Goal: Information Seeking & Learning: Learn about a topic

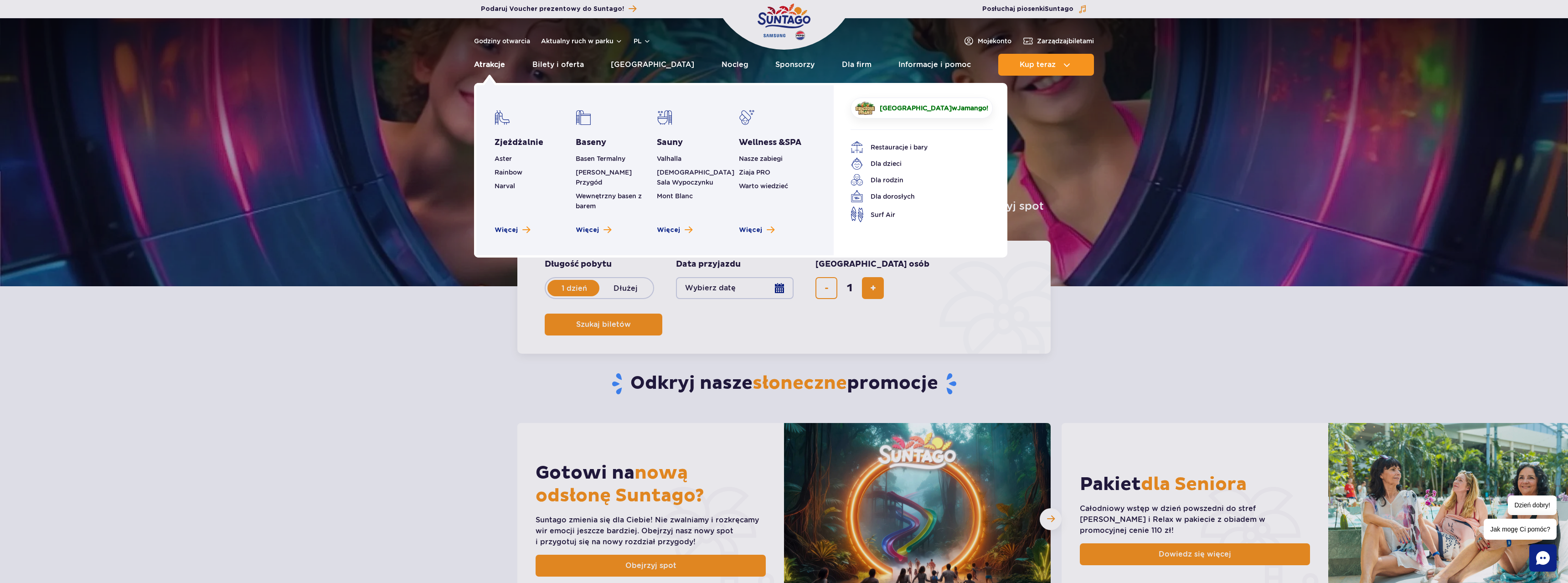
click at [499, 63] on link "Atrakcje" at bounding box center [489, 65] width 31 height 22
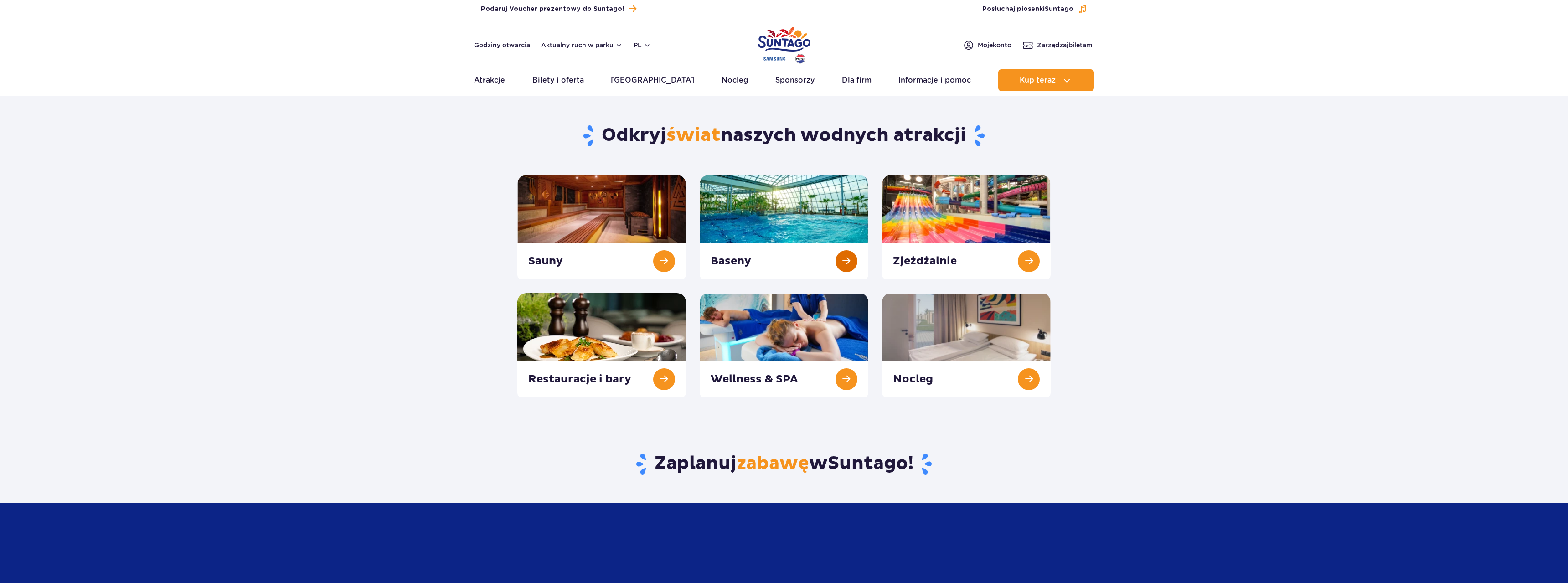
click at [804, 210] on link at bounding box center [783, 227] width 168 height 104
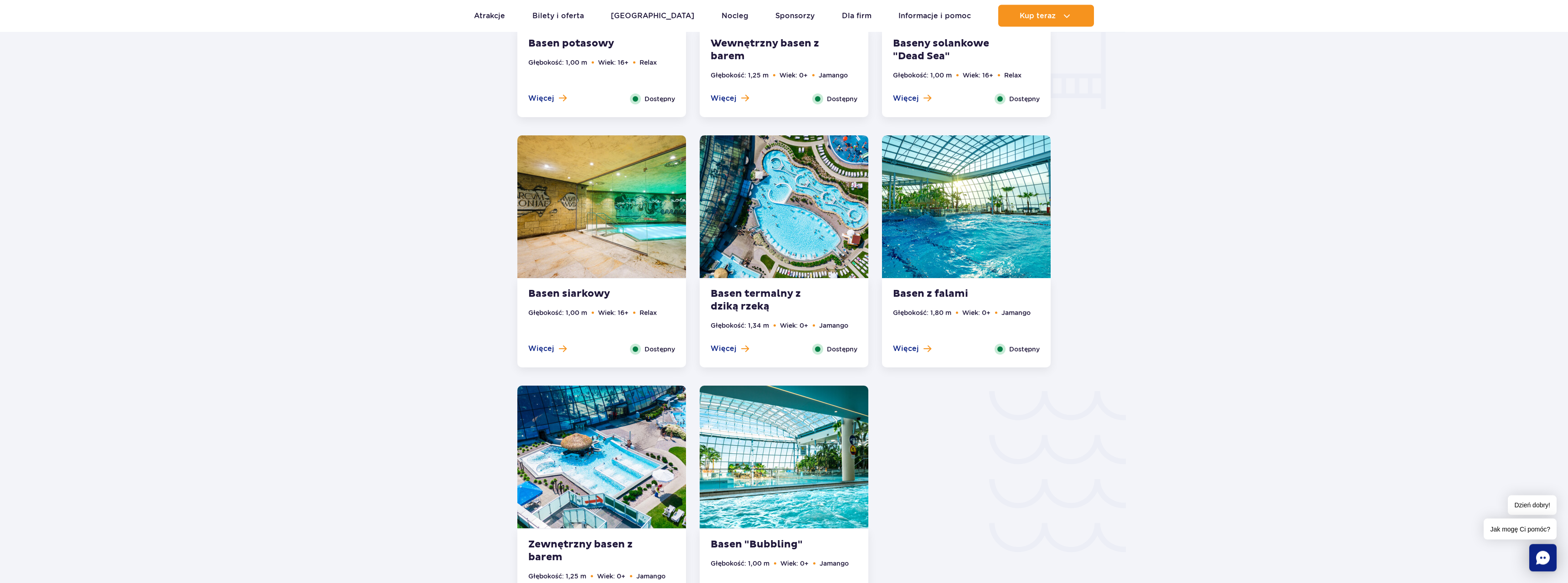
scroll to position [1301, 0]
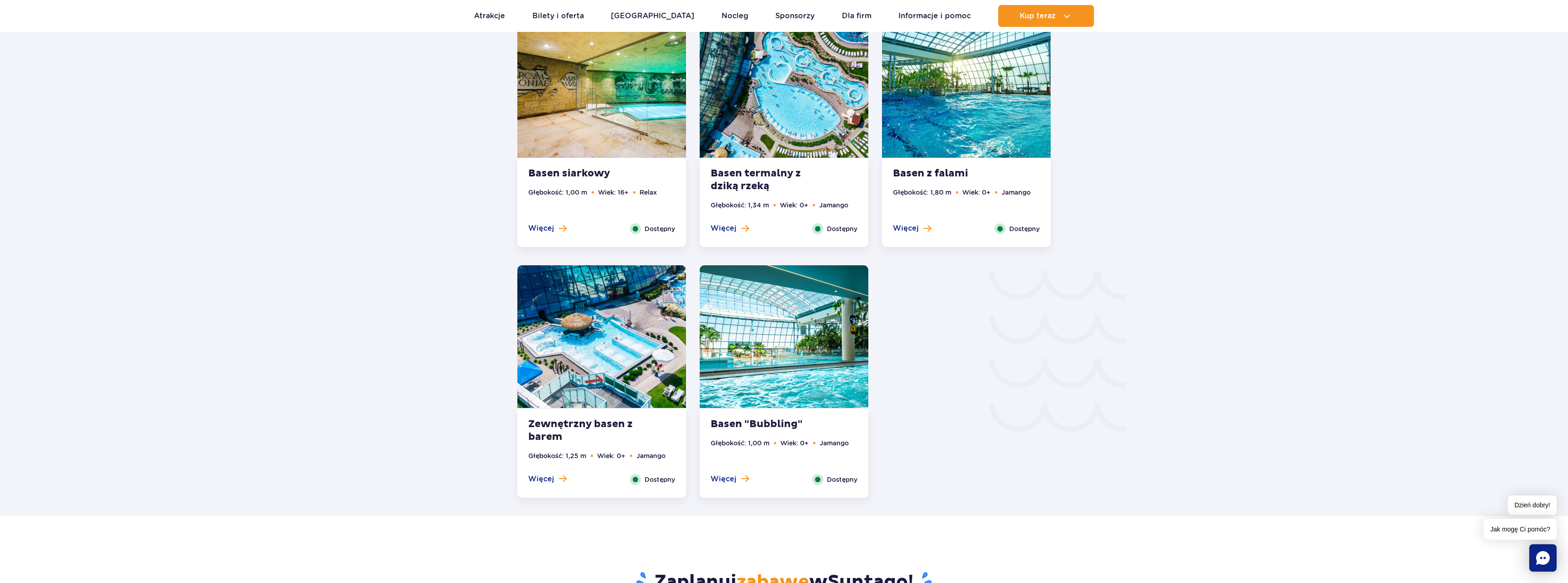
click at [823, 351] on img at bounding box center [783, 337] width 168 height 143
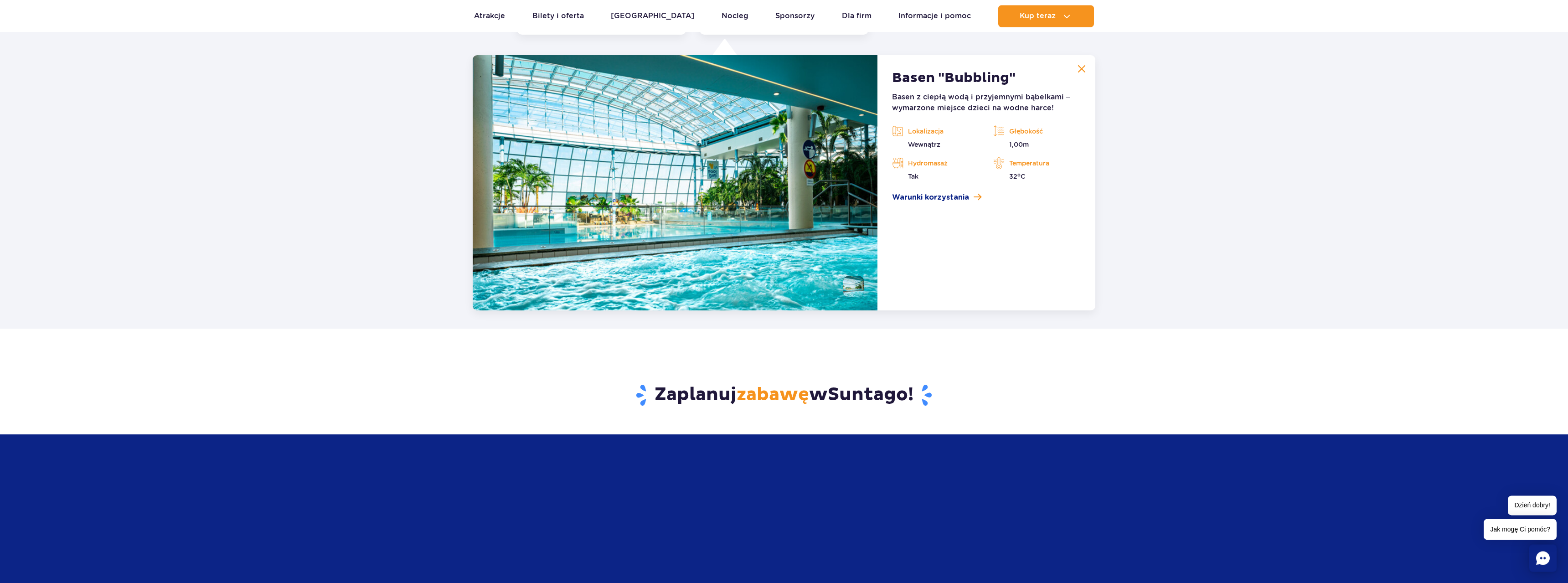
scroll to position [1765, 0]
drag, startPoint x: 895, startPoint y: 77, endPoint x: 1018, endPoint y: 75, distance: 123.0
click at [1018, 75] on article "Basen "Bubbling" Basen z ciepłą wodą i przyjemnymi bąbelkami – wymarzone miejsc…" at bounding box center [986, 182] width 218 height 255
click at [1015, 75] on h2 "Basen "Bubbling"" at bounding box center [954, 77] width 123 height 17
drag, startPoint x: 1017, startPoint y: 75, endPoint x: 947, endPoint y: 76, distance: 70.0
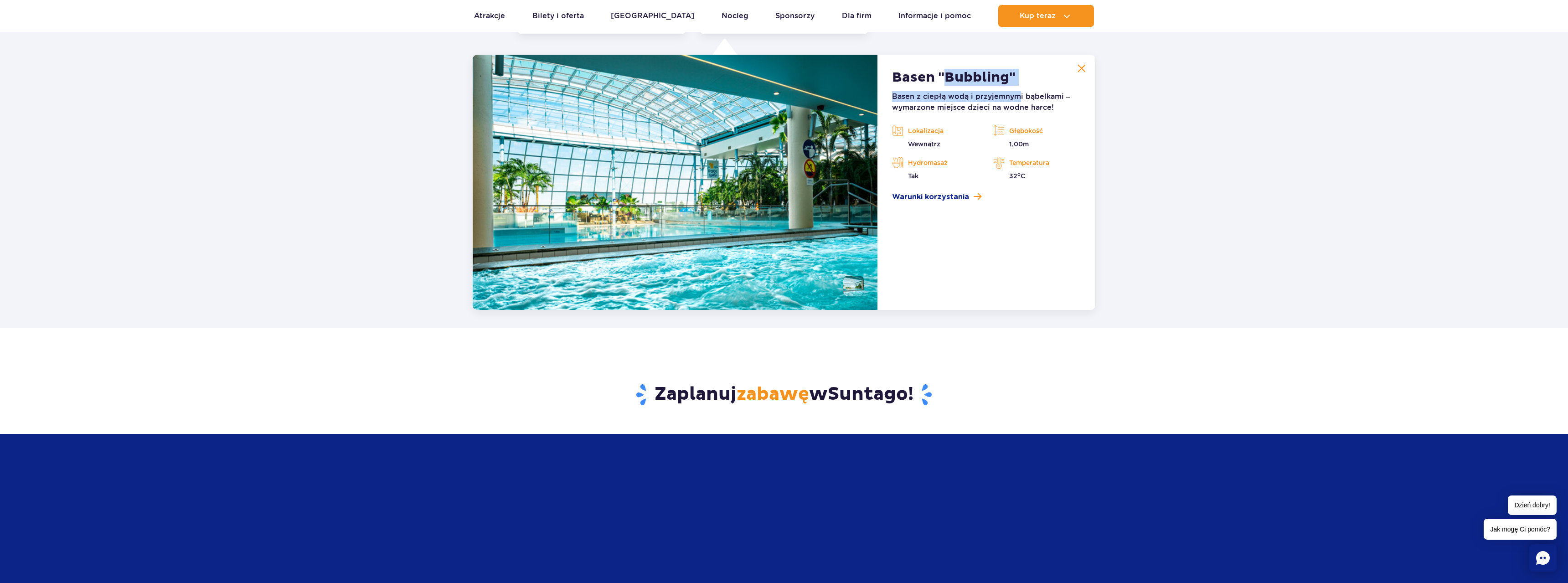
click at [947, 76] on article "Basen "Bubbling" Basen z ciepłą wodą i przyjemnymi bąbelkami – wymarzone miejsc…" at bounding box center [986, 182] width 218 height 255
click at [947, 76] on h2 "Basen "Bubbling"" at bounding box center [954, 77] width 123 height 17
drag, startPoint x: 894, startPoint y: 72, endPoint x: 1017, endPoint y: 76, distance: 123.1
click at [1017, 76] on article "Basen "Bubbling" Basen z ciepłą wodą i przyjemnymi bąbelkami – wymarzone miejsc…" at bounding box center [986, 182] width 218 height 255
click at [1016, 76] on article "Basen "Bubbling" Basen z ciepłą wodą i przyjemnymi bąbelkami – wymarzone miejsc…" at bounding box center [986, 182] width 218 height 255
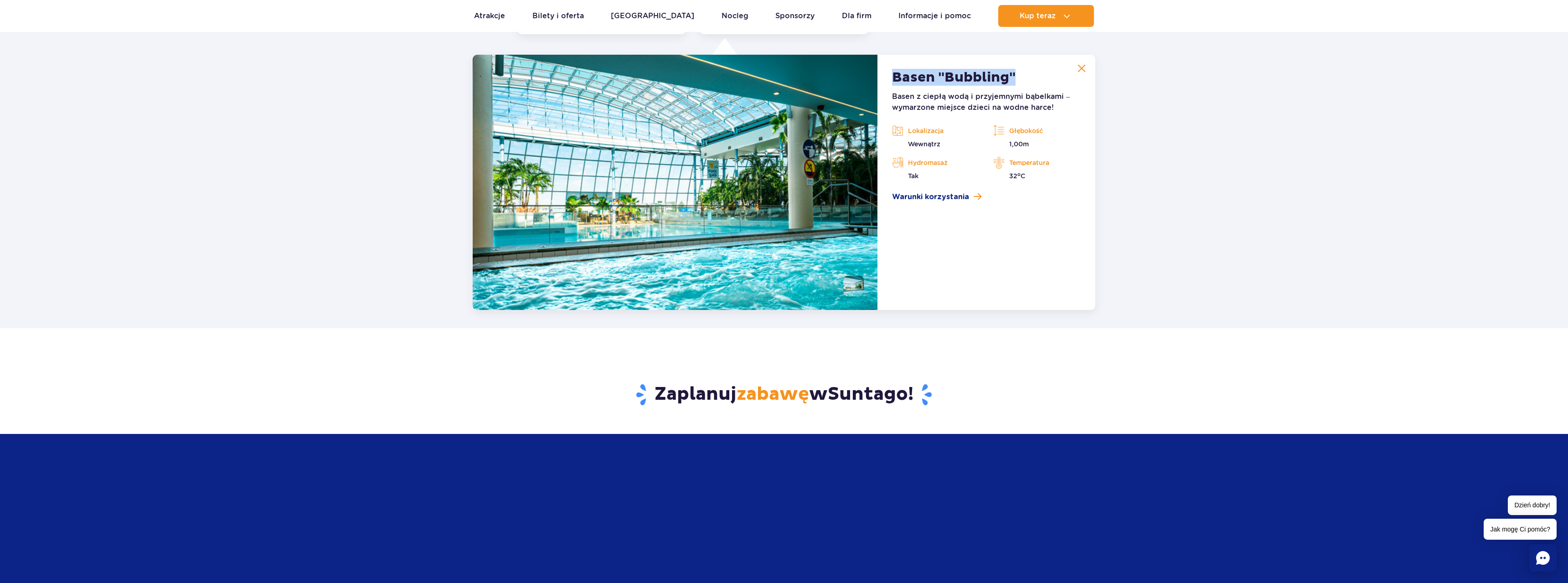
drag, startPoint x: 1015, startPoint y: 75, endPoint x: 900, endPoint y: 74, distance: 115.0
click at [896, 70] on h2 "Basen "Bubbling"" at bounding box center [954, 77] width 123 height 17
copy h2 "Basen "Bubbling""
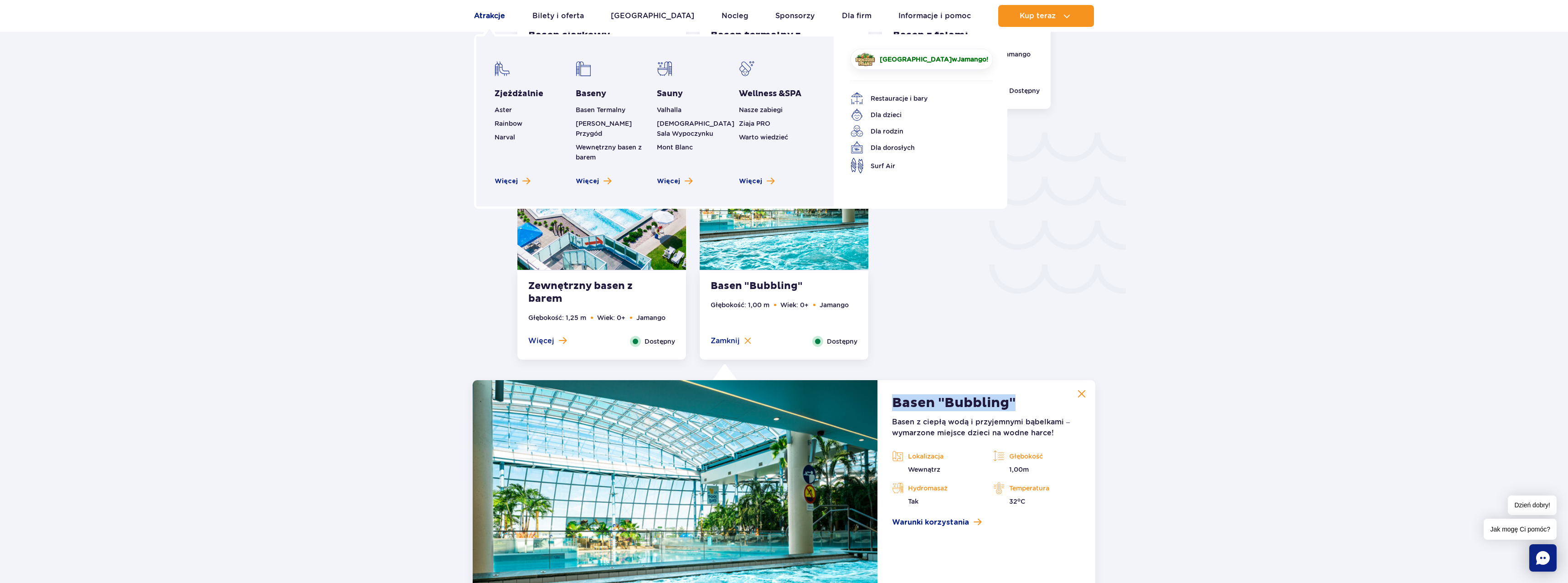
click at [494, 15] on link "Atrakcje" at bounding box center [489, 16] width 31 height 22
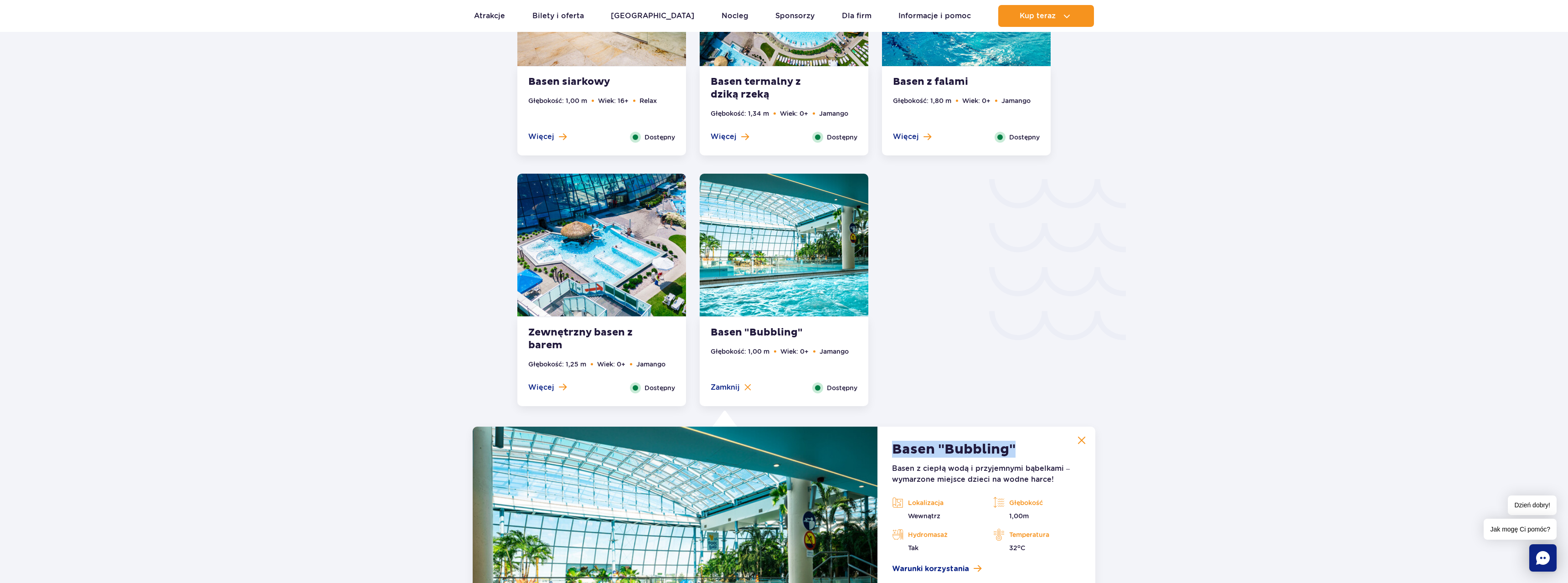
click at [609, 287] on img at bounding box center [601, 245] width 168 height 143
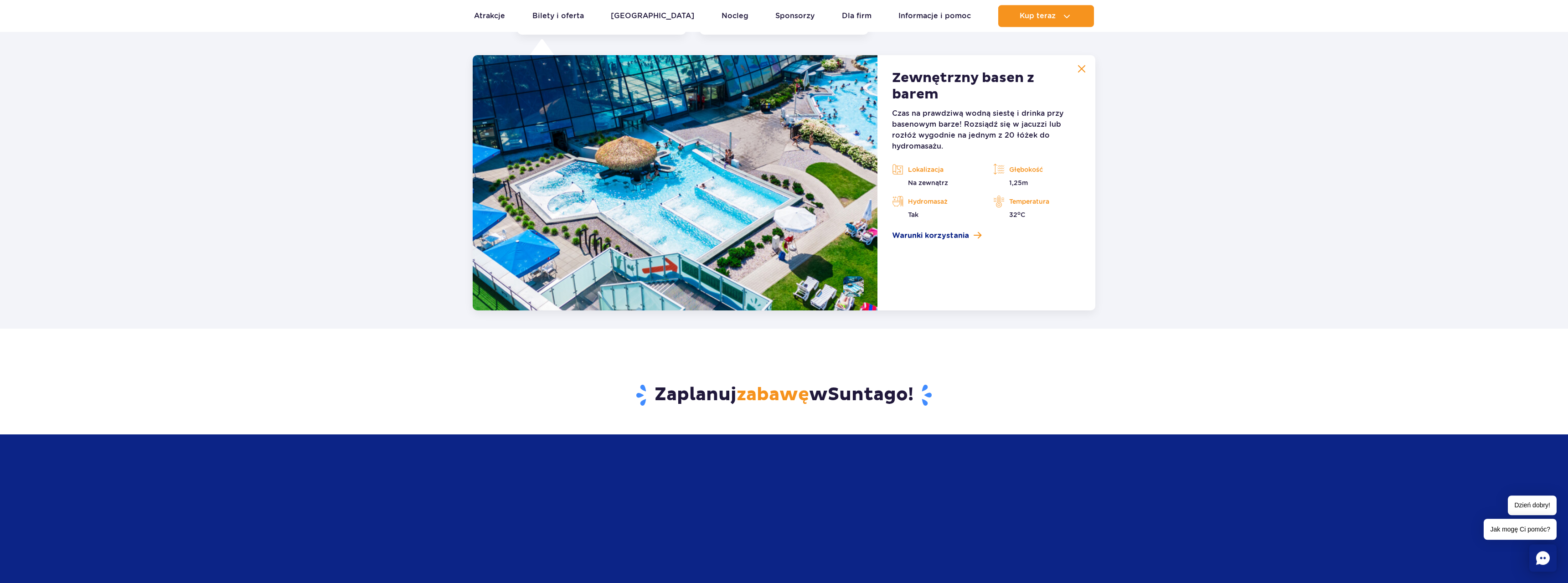
scroll to position [1765, 0]
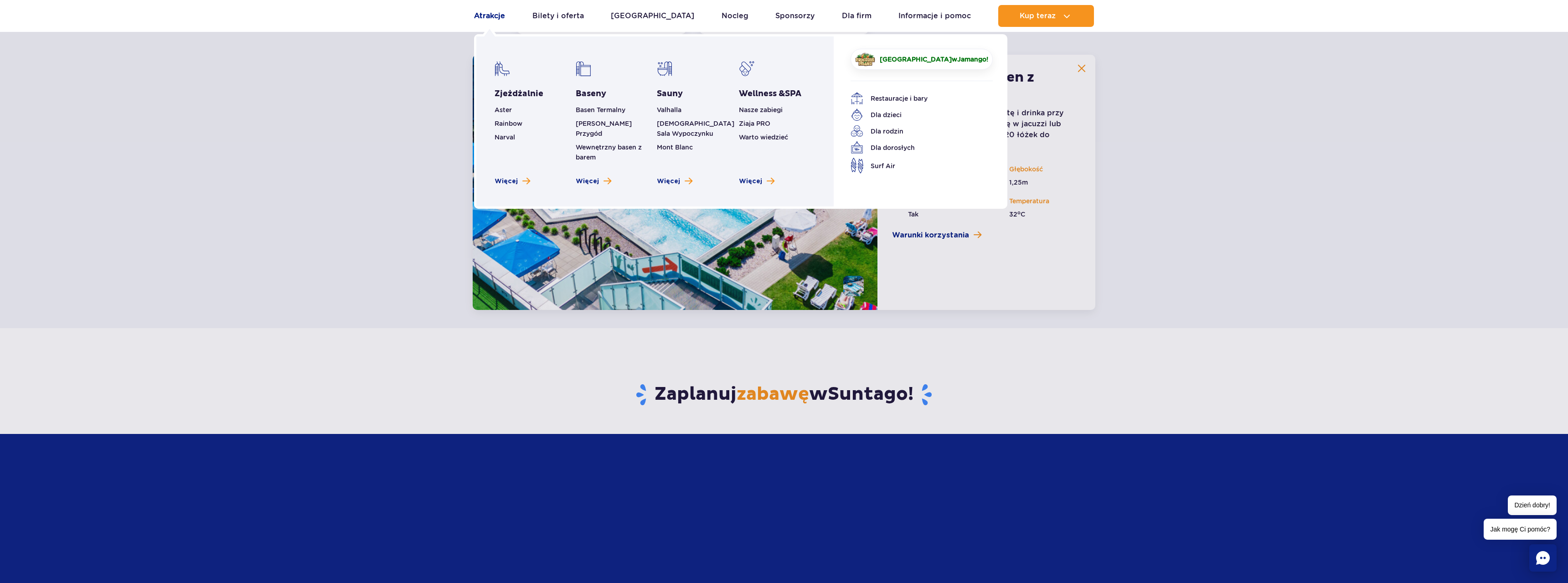
click at [475, 19] on link "Atrakcje" at bounding box center [489, 16] width 31 height 22
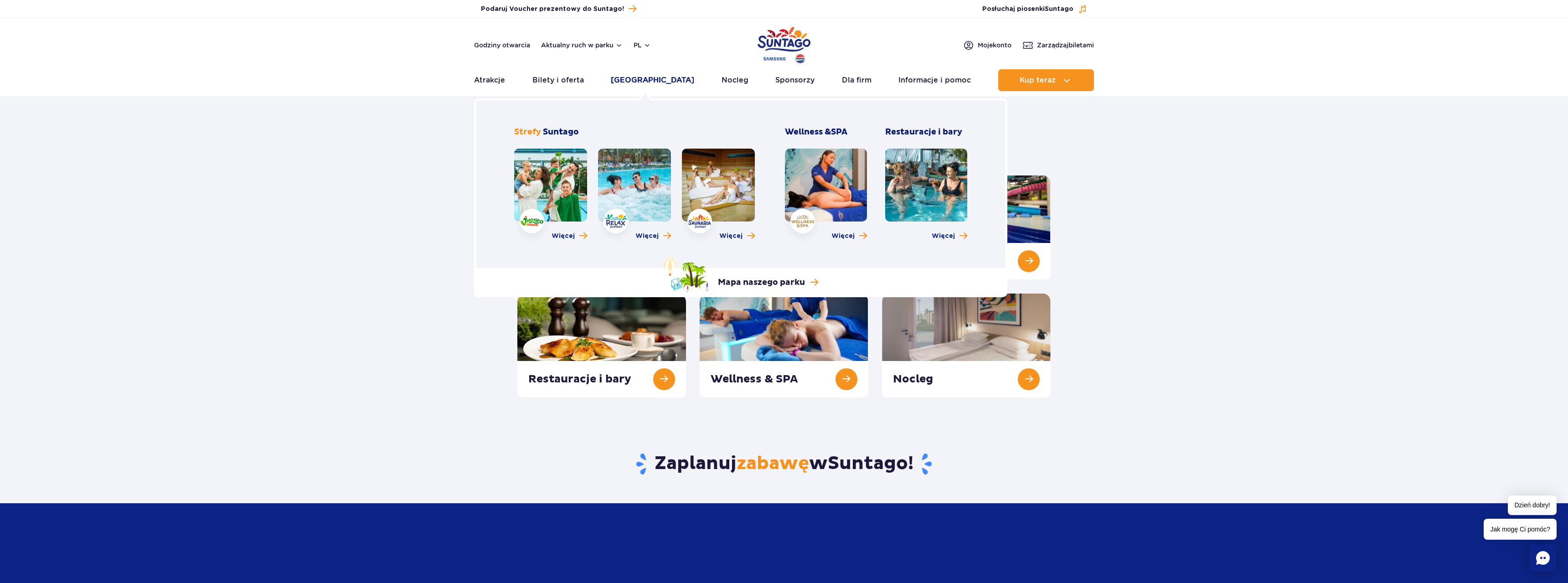
click at [644, 82] on link "[GEOGRAPHIC_DATA]" at bounding box center [652, 80] width 83 height 22
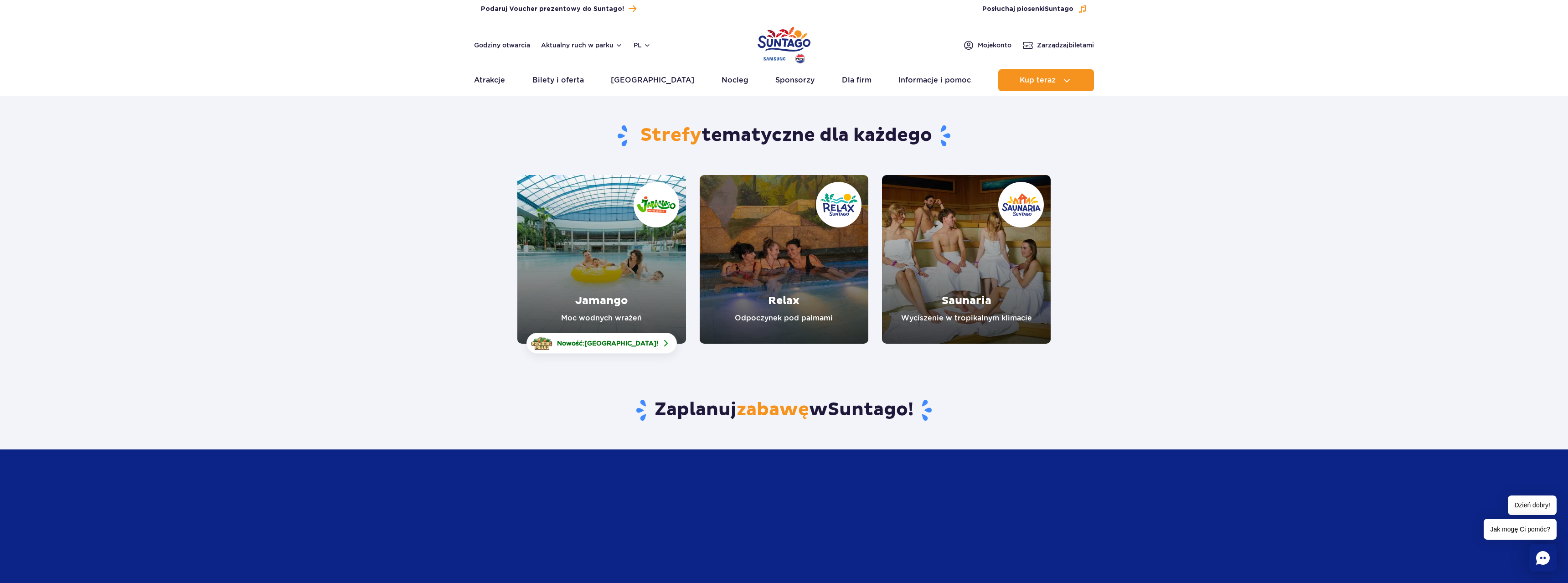
click at [590, 264] on link "Jamango" at bounding box center [601, 259] width 168 height 168
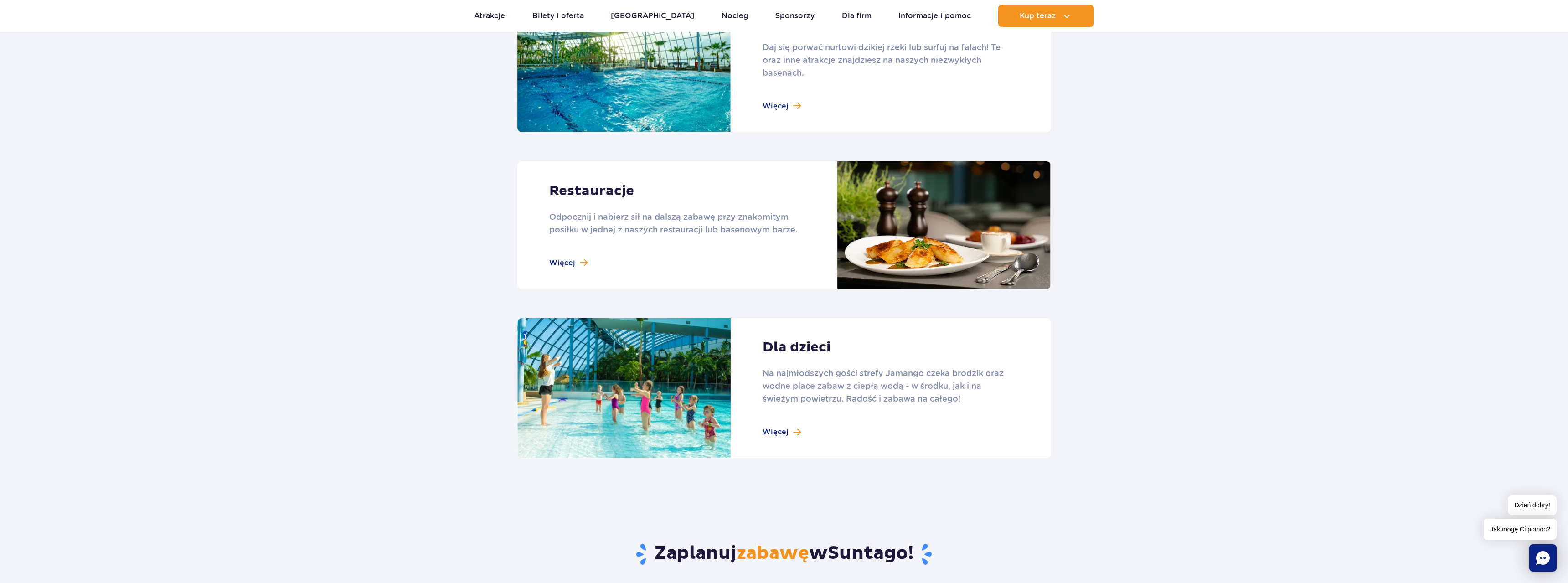
scroll to position [1209, 0]
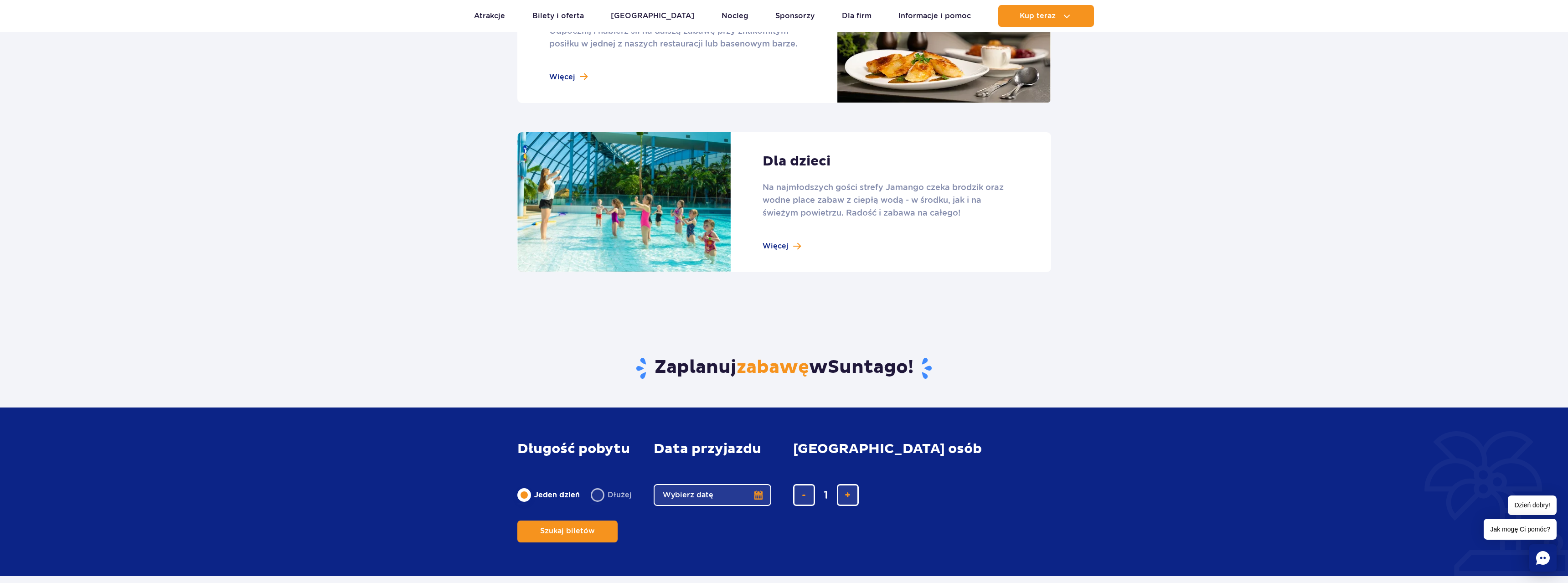
click at [789, 246] on link at bounding box center [784, 202] width 534 height 140
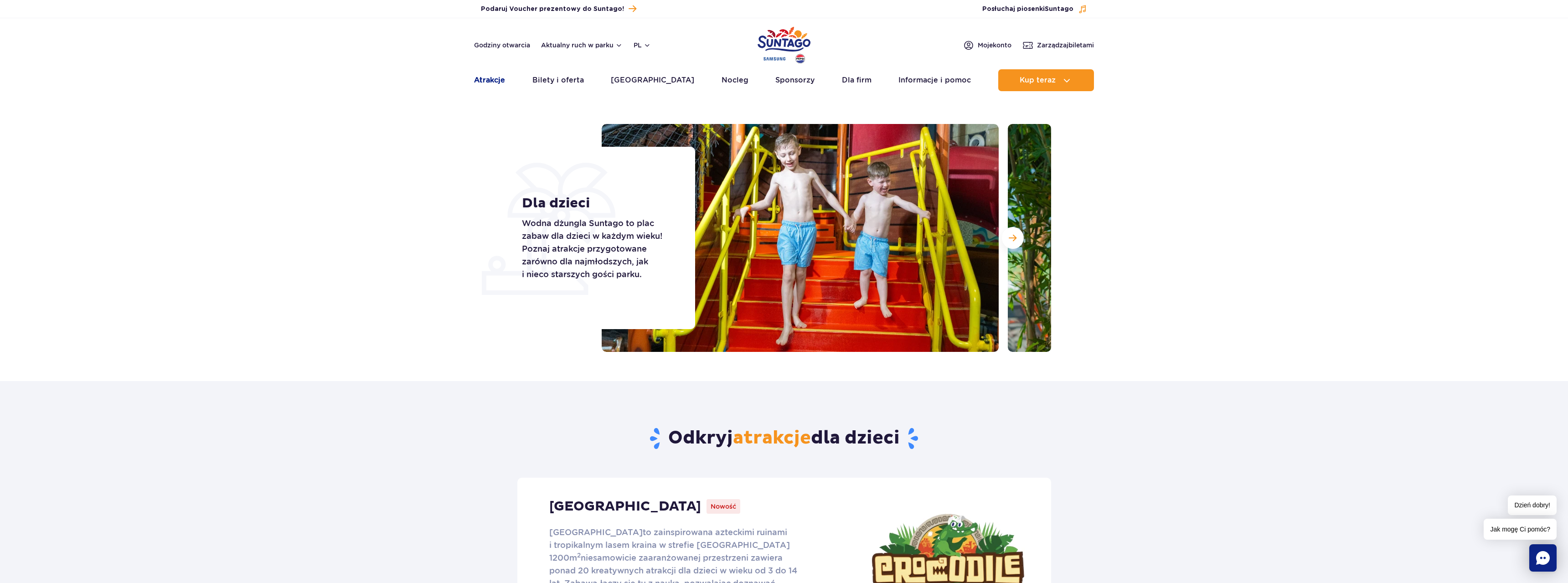
click at [496, 84] on link "Atrakcje" at bounding box center [489, 80] width 31 height 22
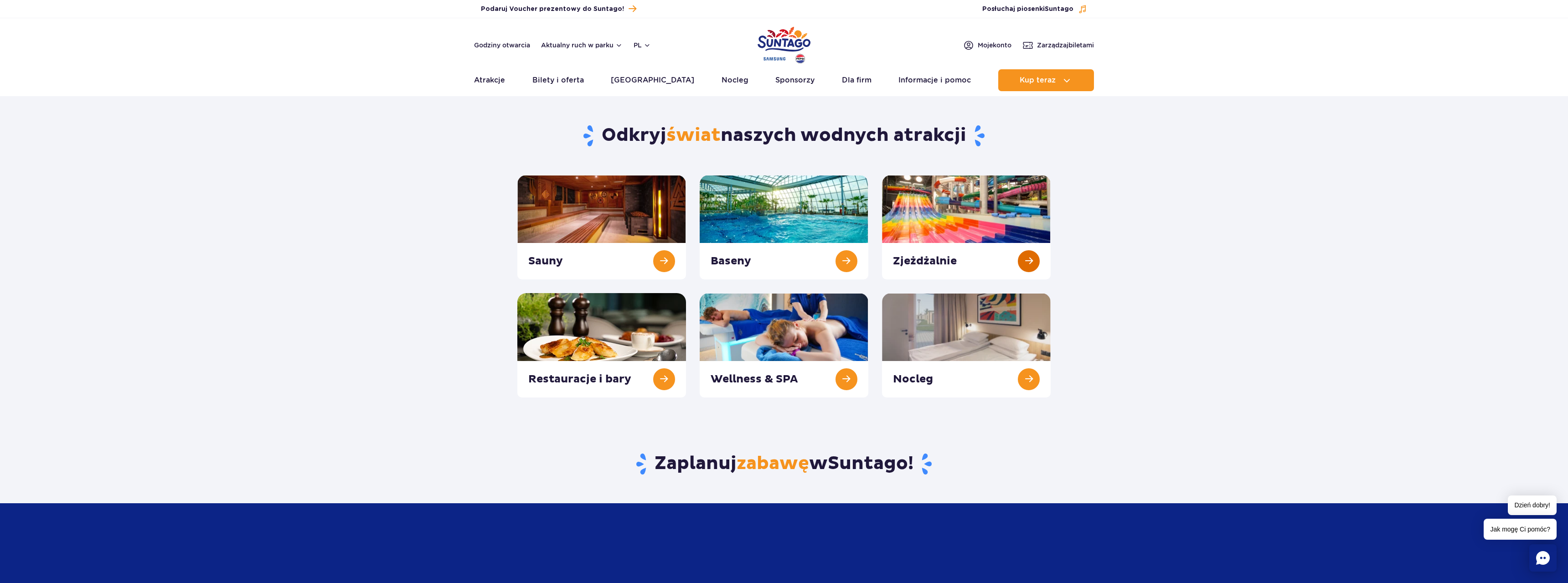
click at [960, 227] on link at bounding box center [966, 227] width 168 height 104
click at [790, 233] on link at bounding box center [783, 227] width 168 height 104
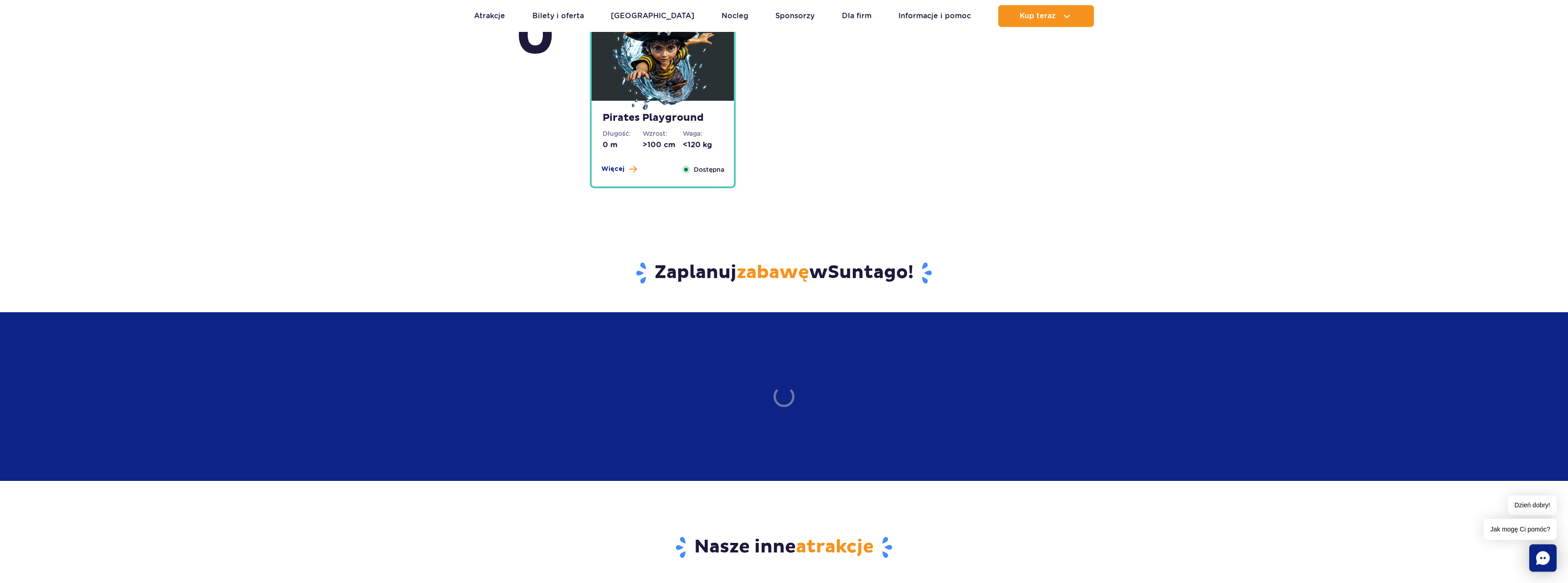
scroll to position [2417, 0]
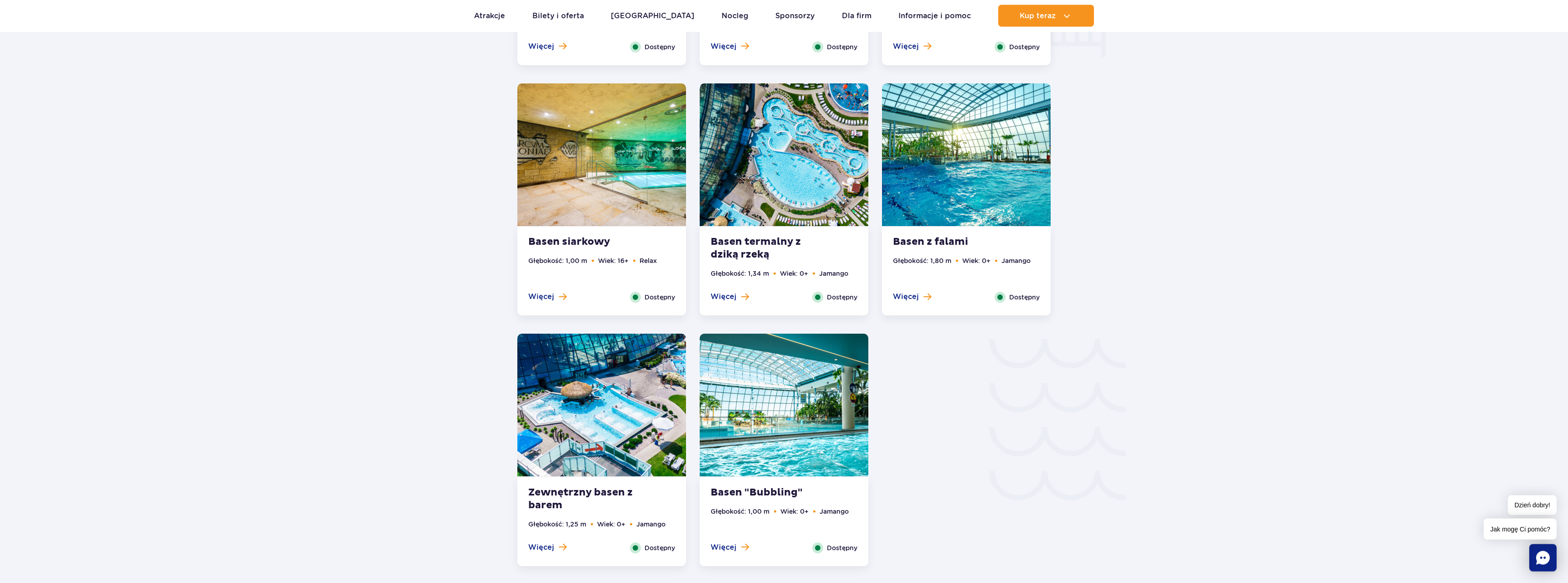
scroll to position [1255, 0]
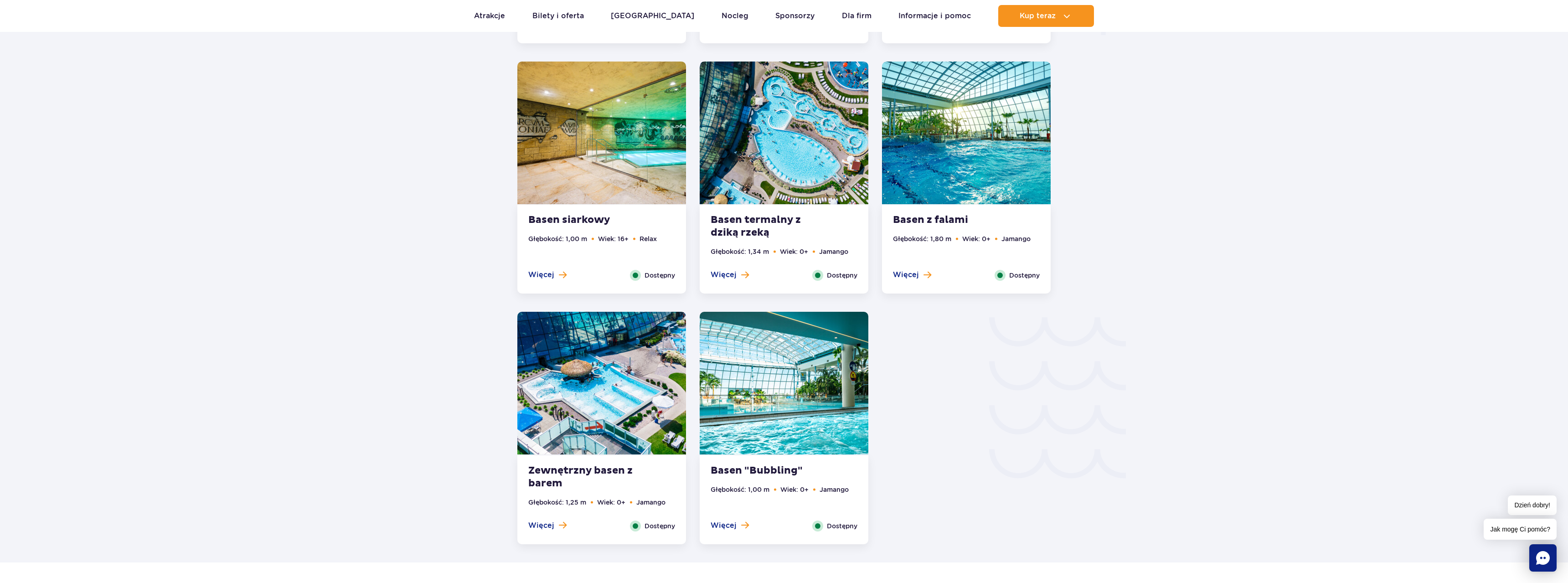
click at [792, 146] on img at bounding box center [783, 133] width 168 height 143
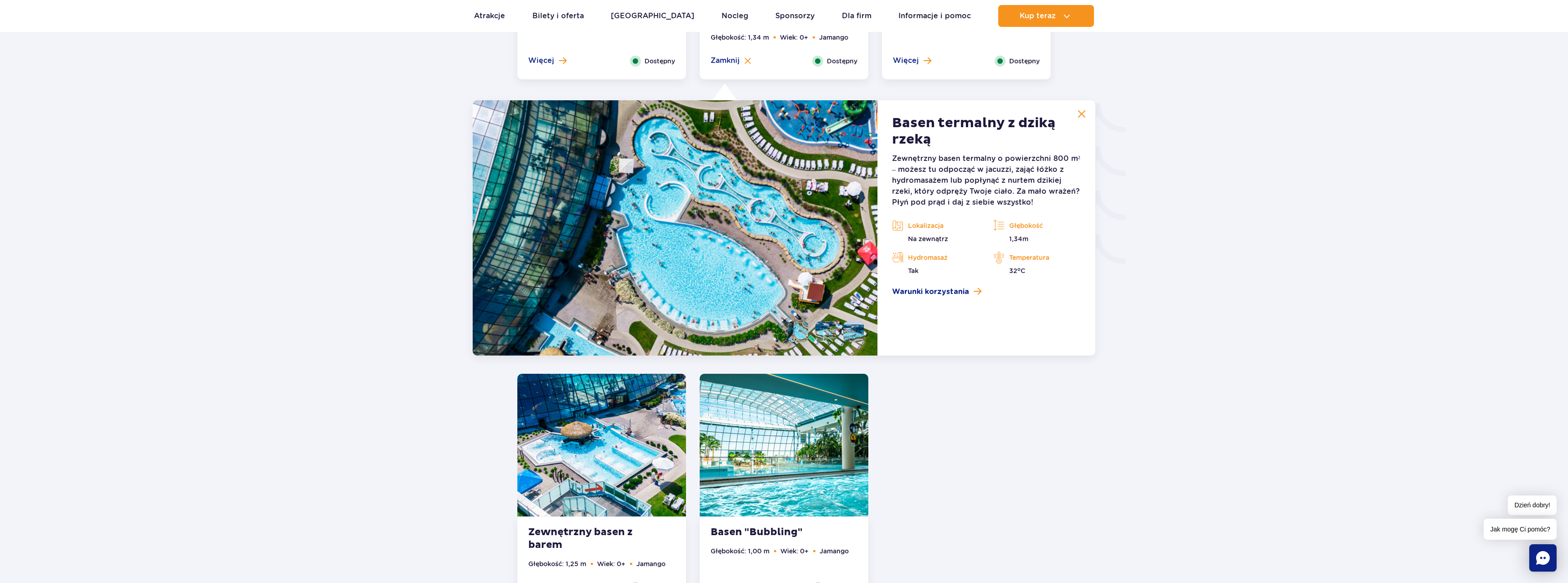
scroll to position [1468, 0]
click at [496, 20] on link "Atrakcje" at bounding box center [489, 16] width 31 height 22
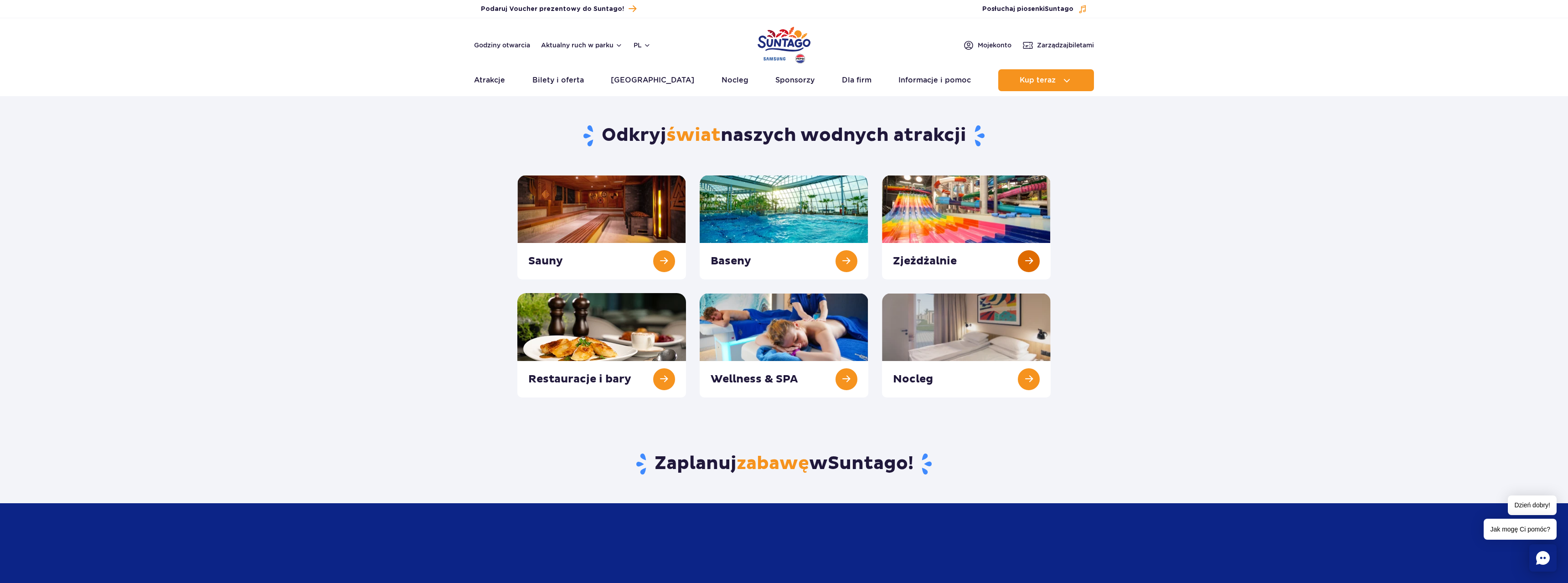
click at [902, 220] on link at bounding box center [966, 227] width 168 height 104
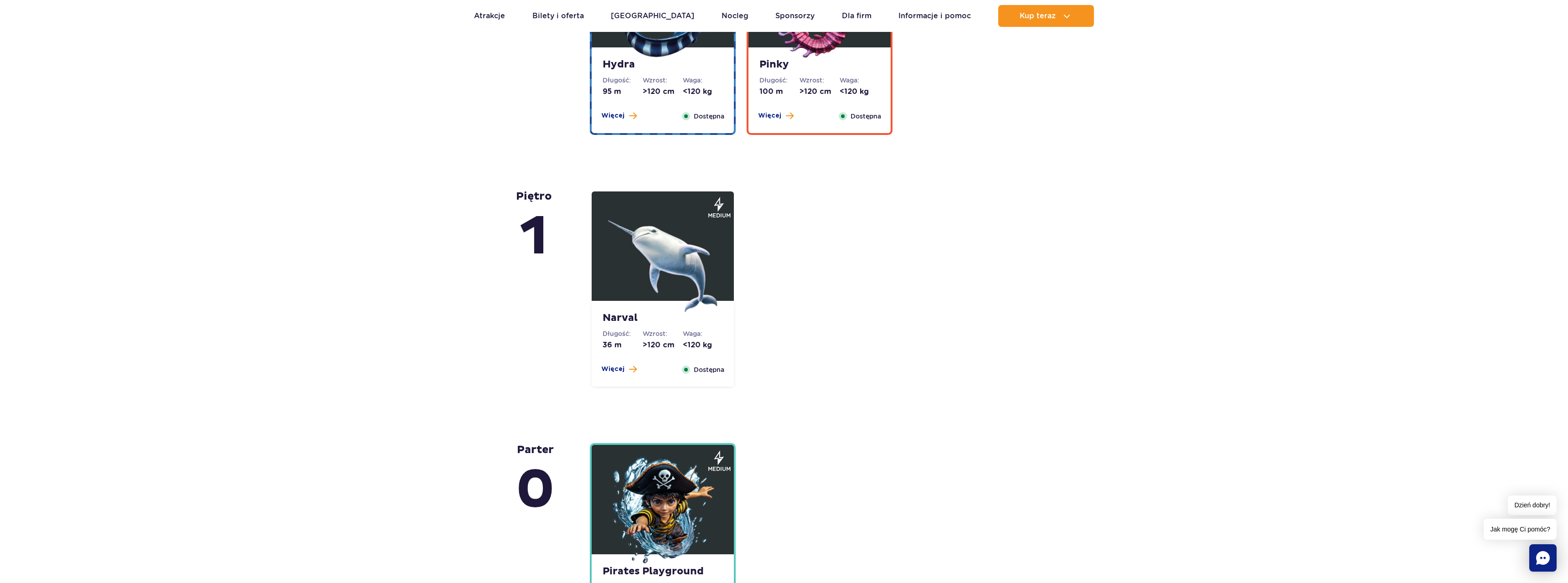
scroll to position [2138, 0]
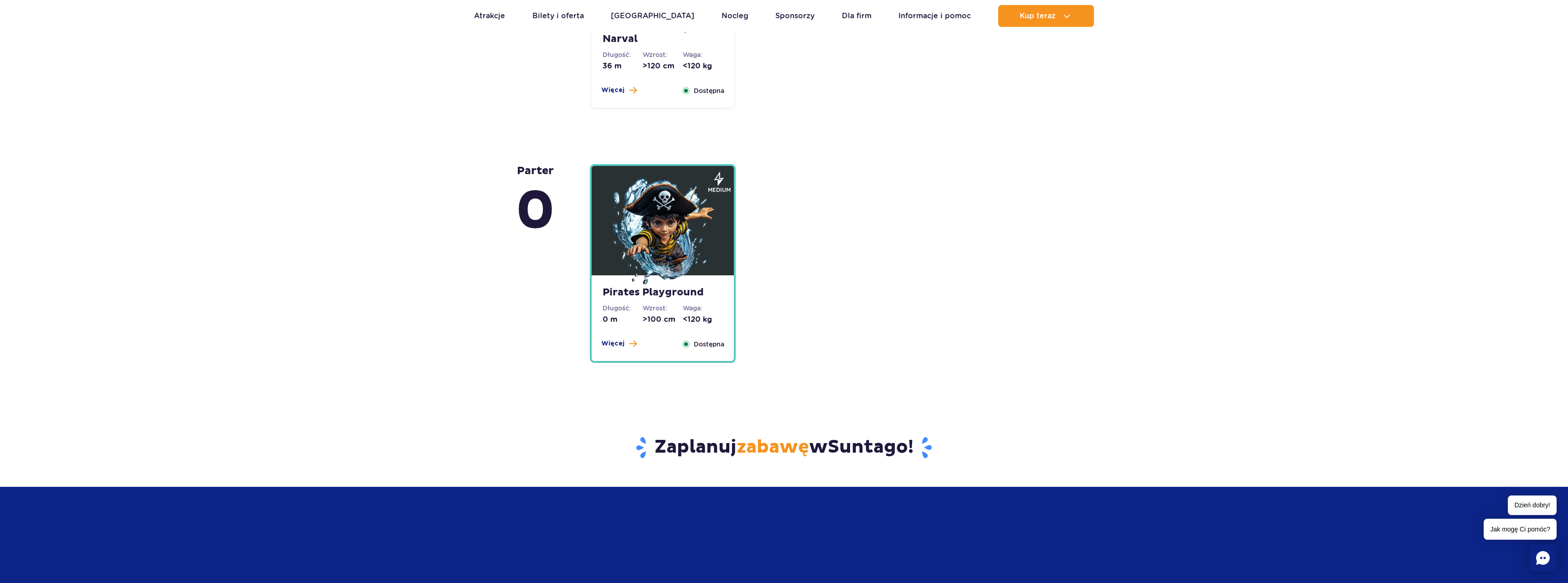
click at [602, 292] on div "Pirates Playground Długość: 0 m Wzrost: >100 cm Waga: <120 kg Więcej Zamknij Do…" at bounding box center [663, 318] width 142 height 86
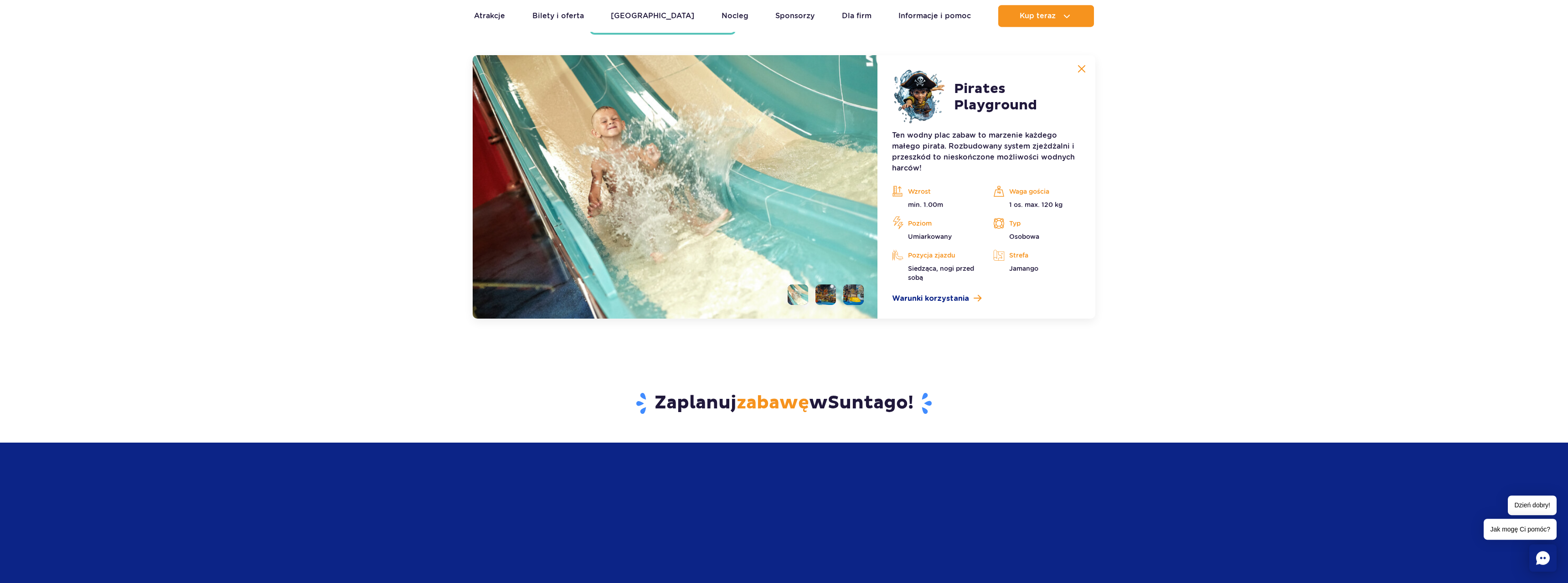
scroll to position [2467, 0]
drag, startPoint x: 954, startPoint y: 84, endPoint x: 1043, endPoint y: 108, distance: 92.2
click at [1043, 108] on h2 "Pirates Playground" at bounding box center [1017, 97] width 126 height 33
copy h2 "Pirates Playground"
click at [822, 294] on li at bounding box center [826, 294] width 20 height 20
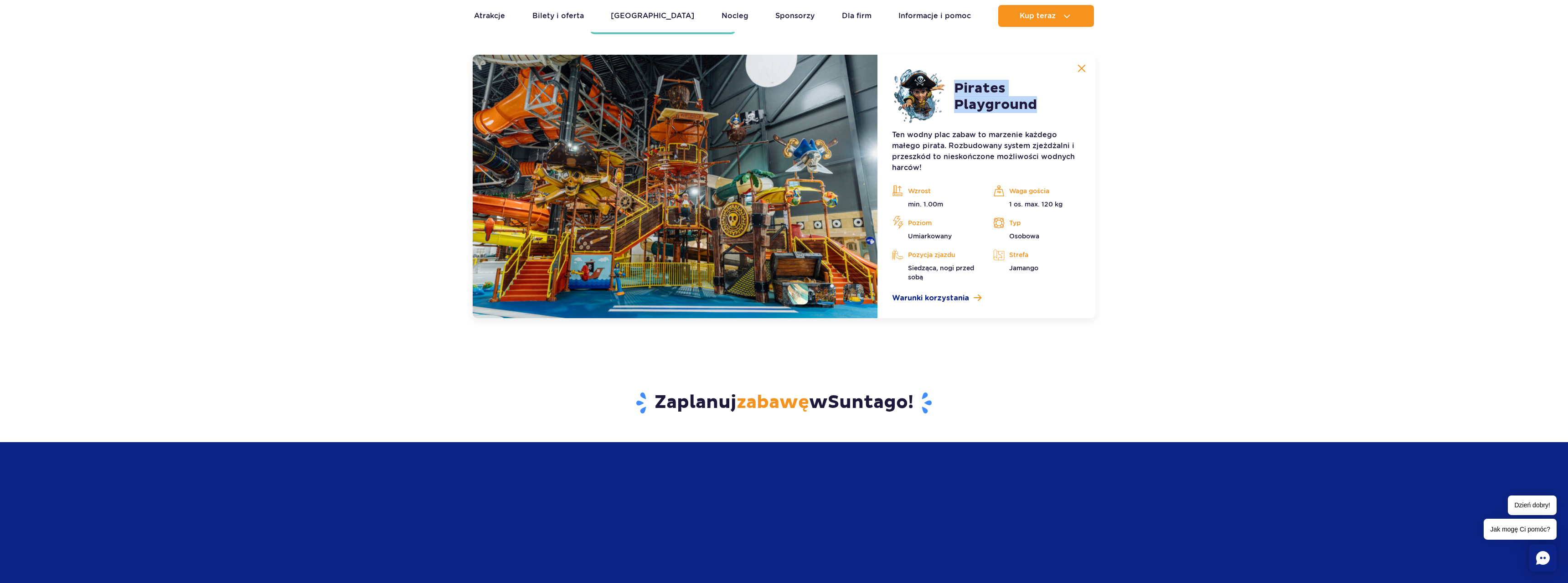
click at [858, 300] on li at bounding box center [853, 294] width 20 height 20
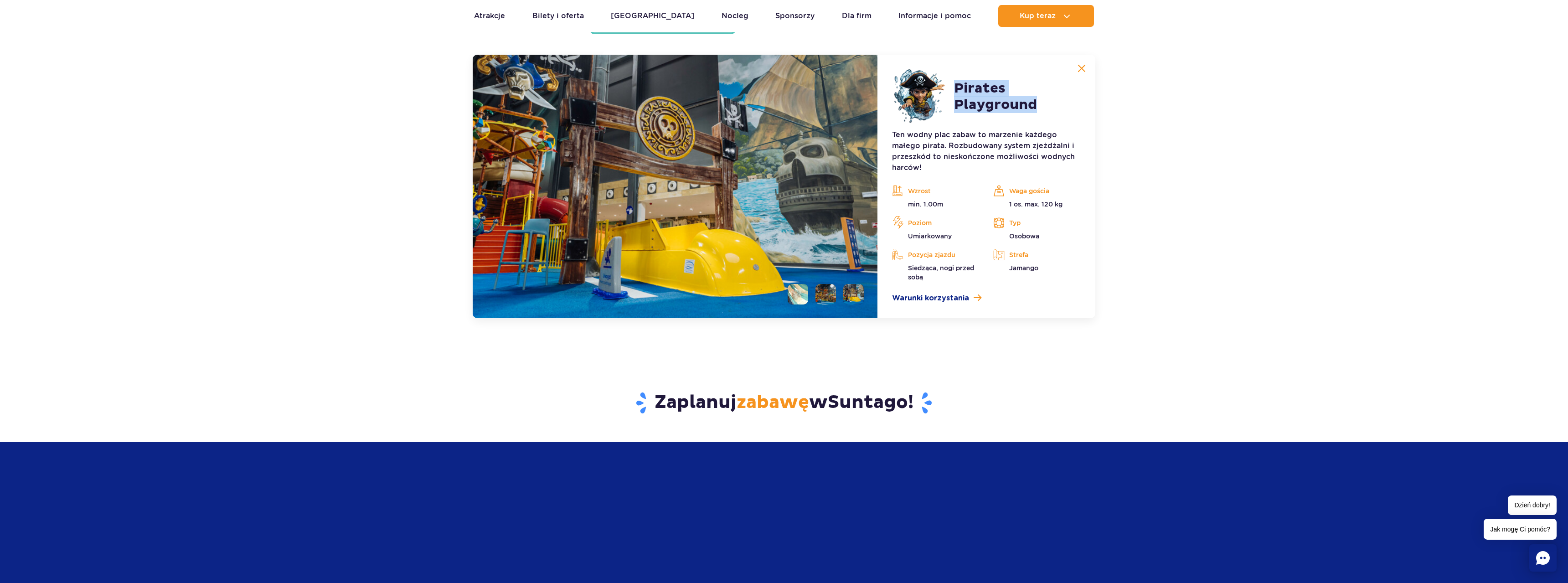
click at [829, 299] on li at bounding box center [826, 294] width 20 height 20
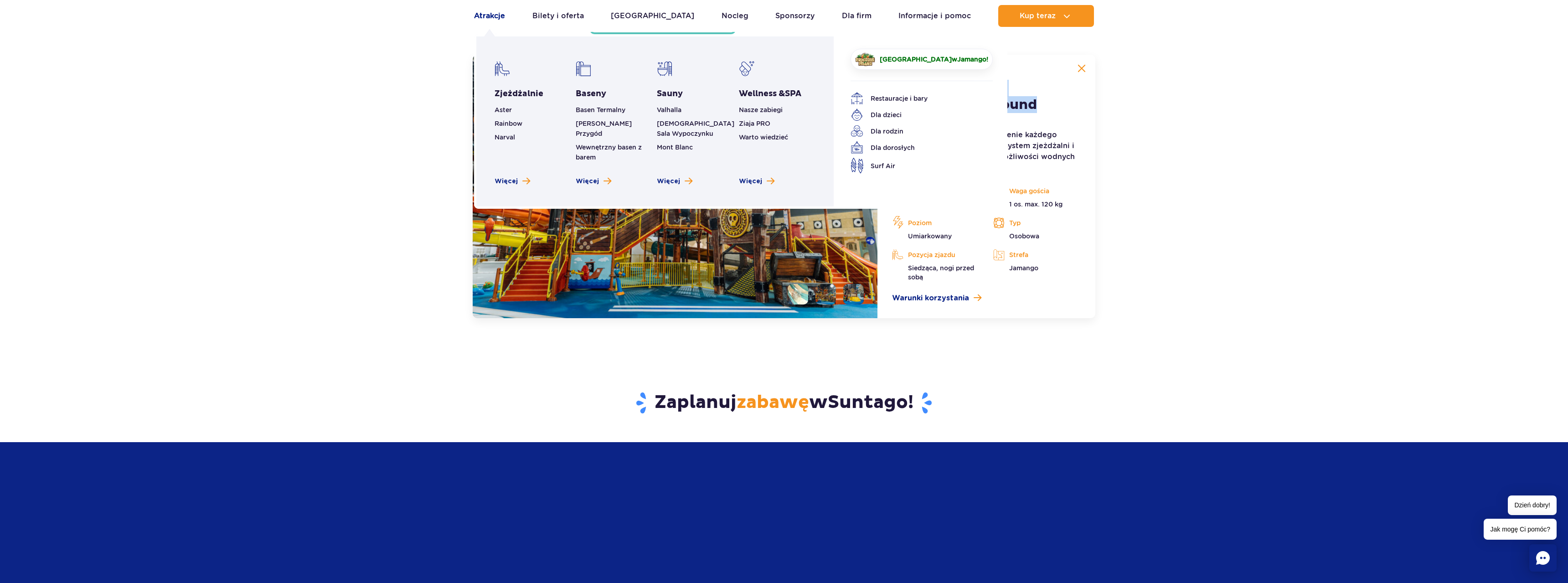
click at [489, 20] on link "Atrakcje" at bounding box center [489, 16] width 31 height 22
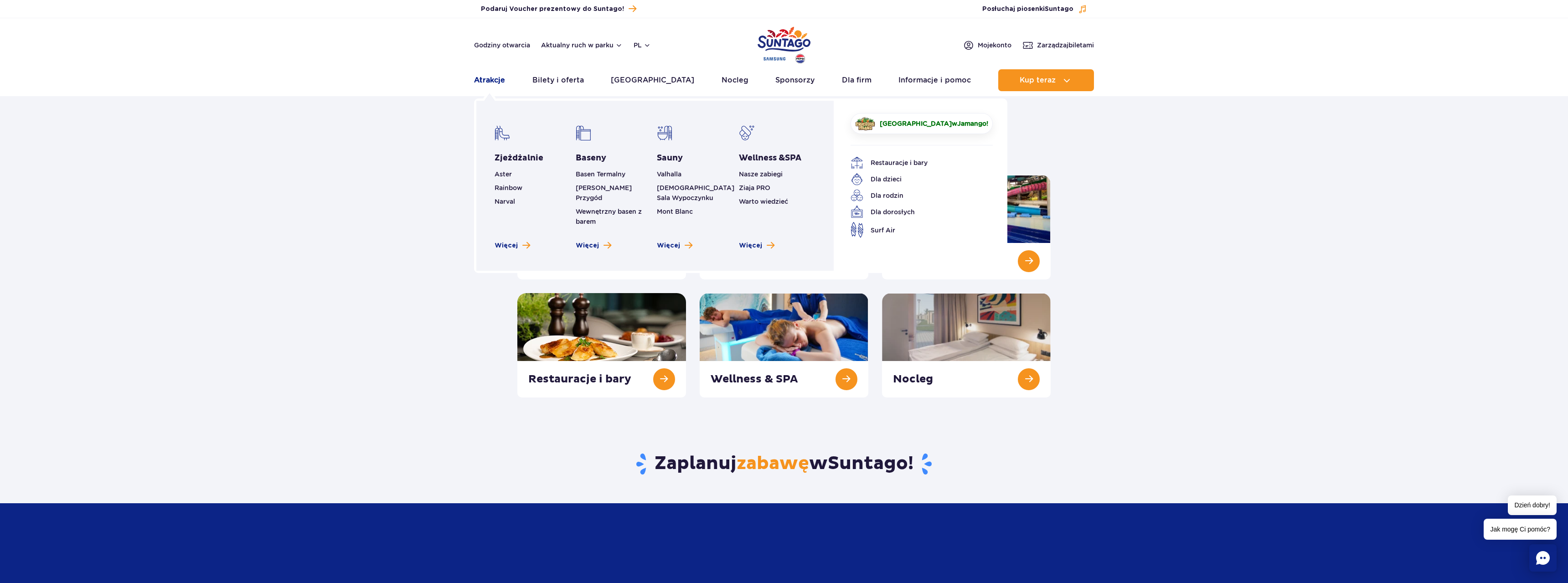
click at [499, 81] on link "Atrakcje" at bounding box center [489, 80] width 31 height 22
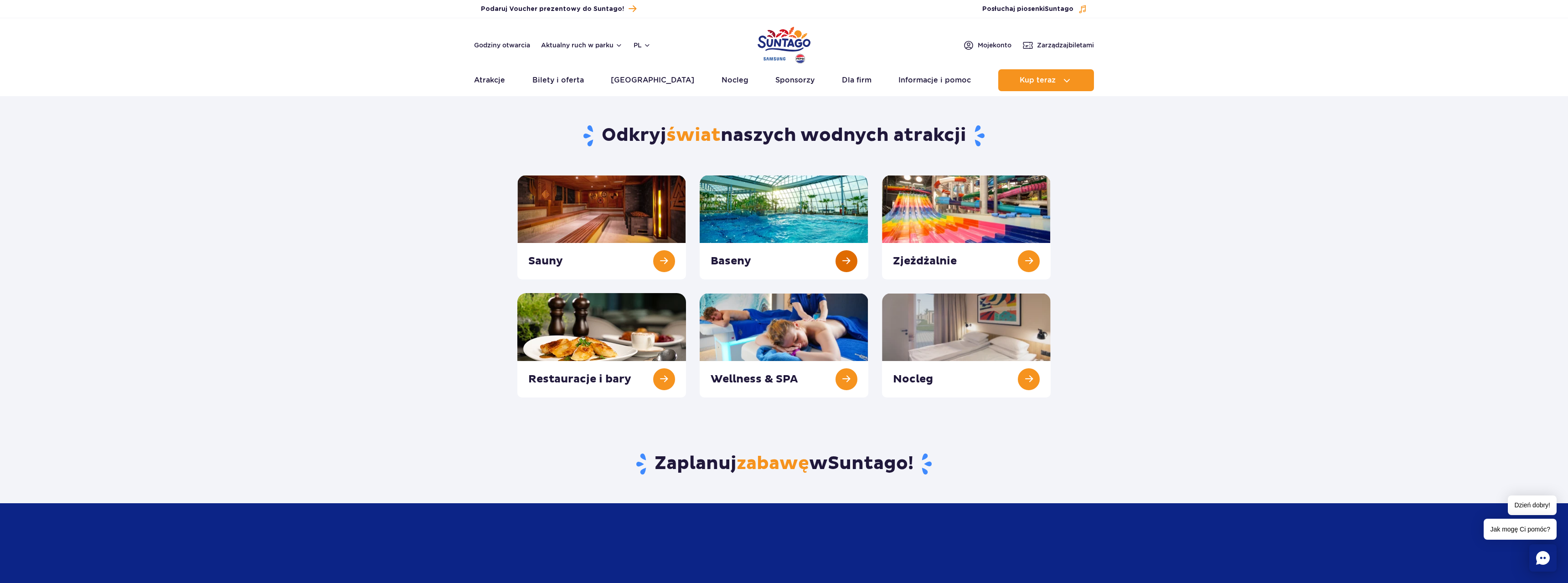
click at [757, 213] on link at bounding box center [783, 227] width 168 height 104
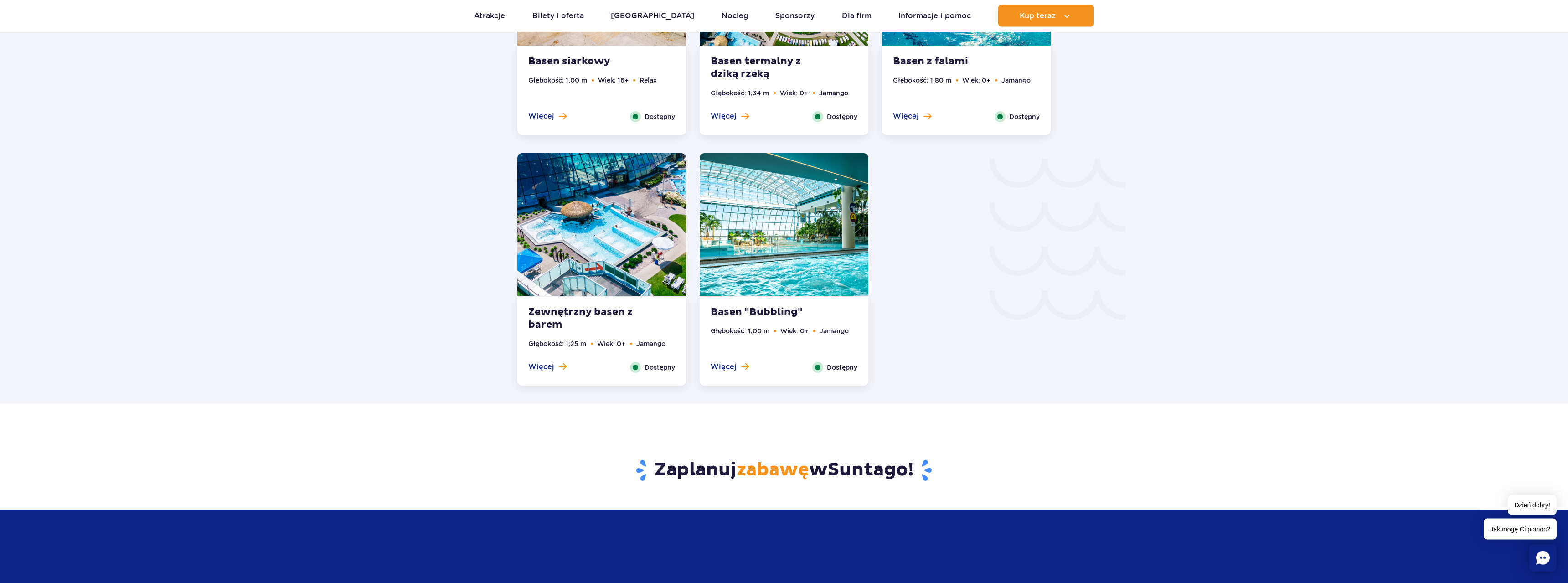
scroll to position [1580, 0]
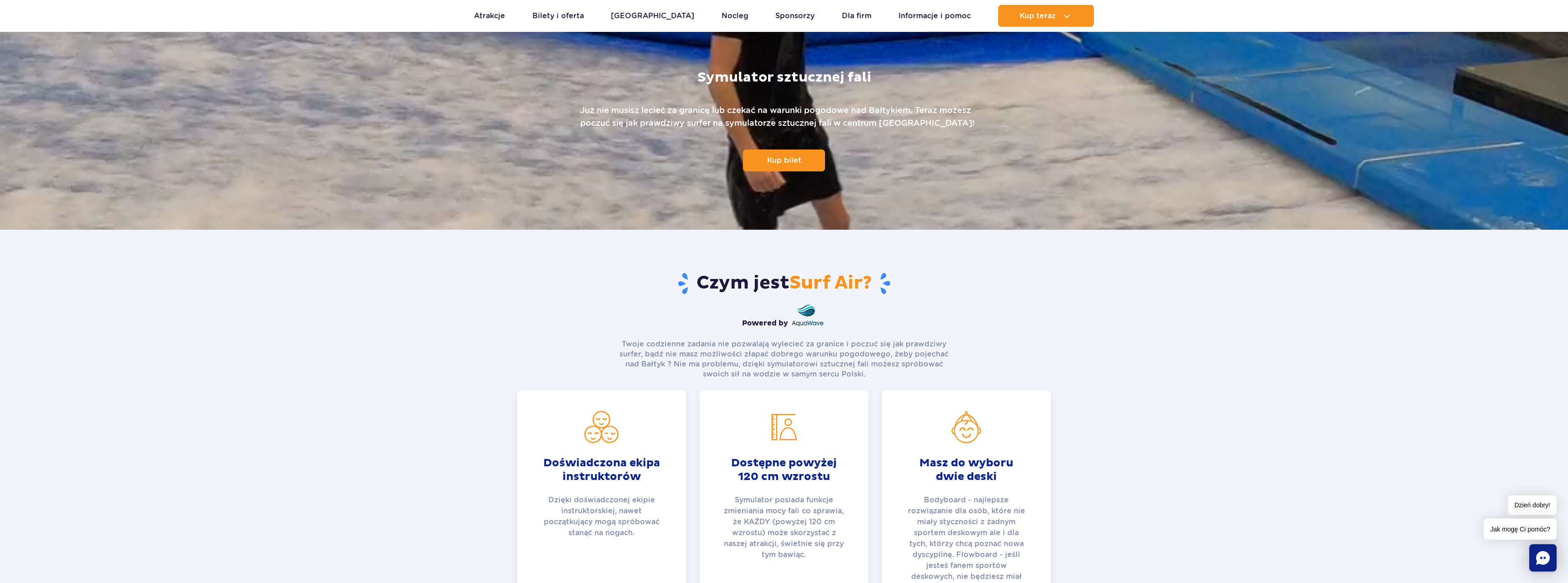
scroll to position [93, 0]
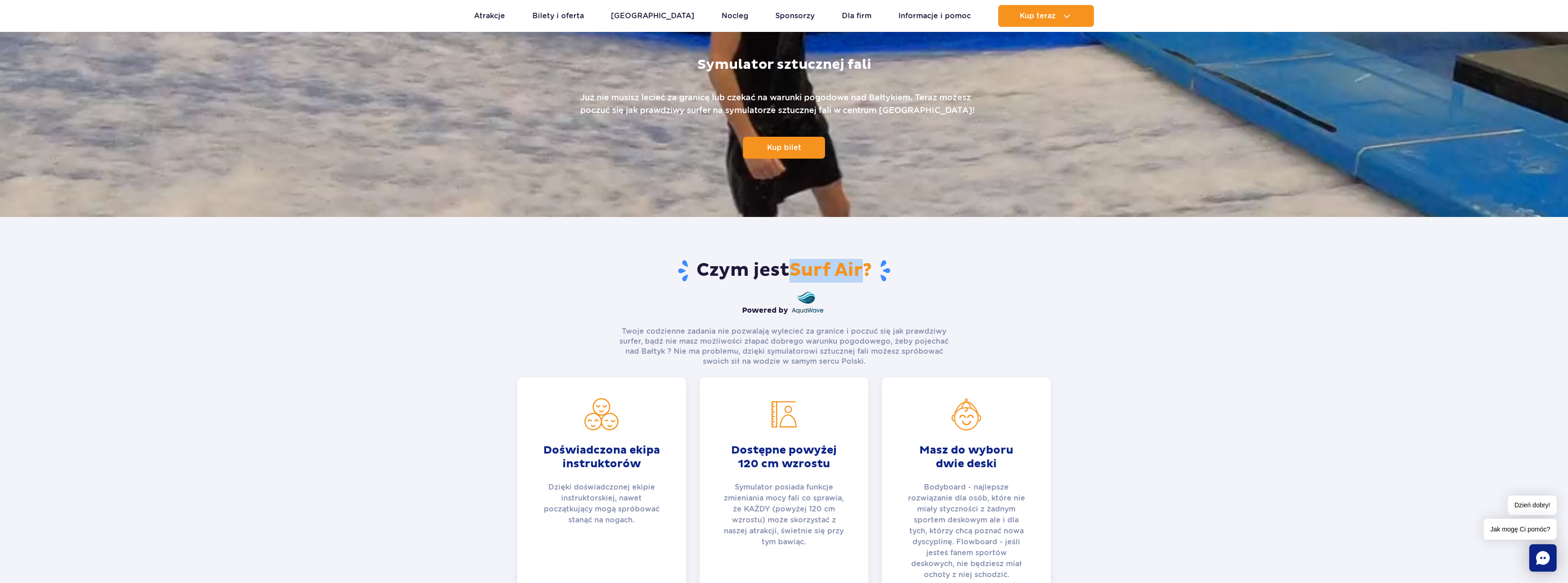
drag, startPoint x: 795, startPoint y: 271, endPoint x: 862, endPoint y: 270, distance: 67.0
click at [862, 270] on span "Surf Air?" at bounding box center [831, 271] width 83 height 23
copy span "Surf Air"
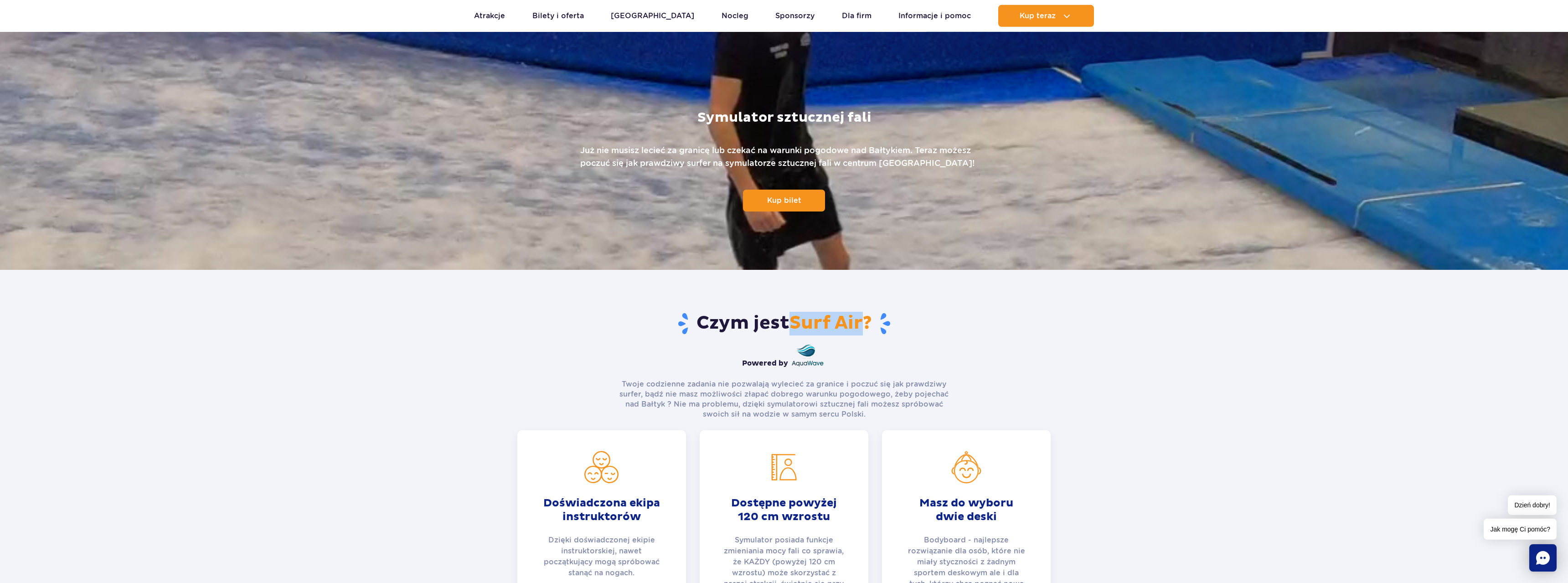
scroll to position [0, 0]
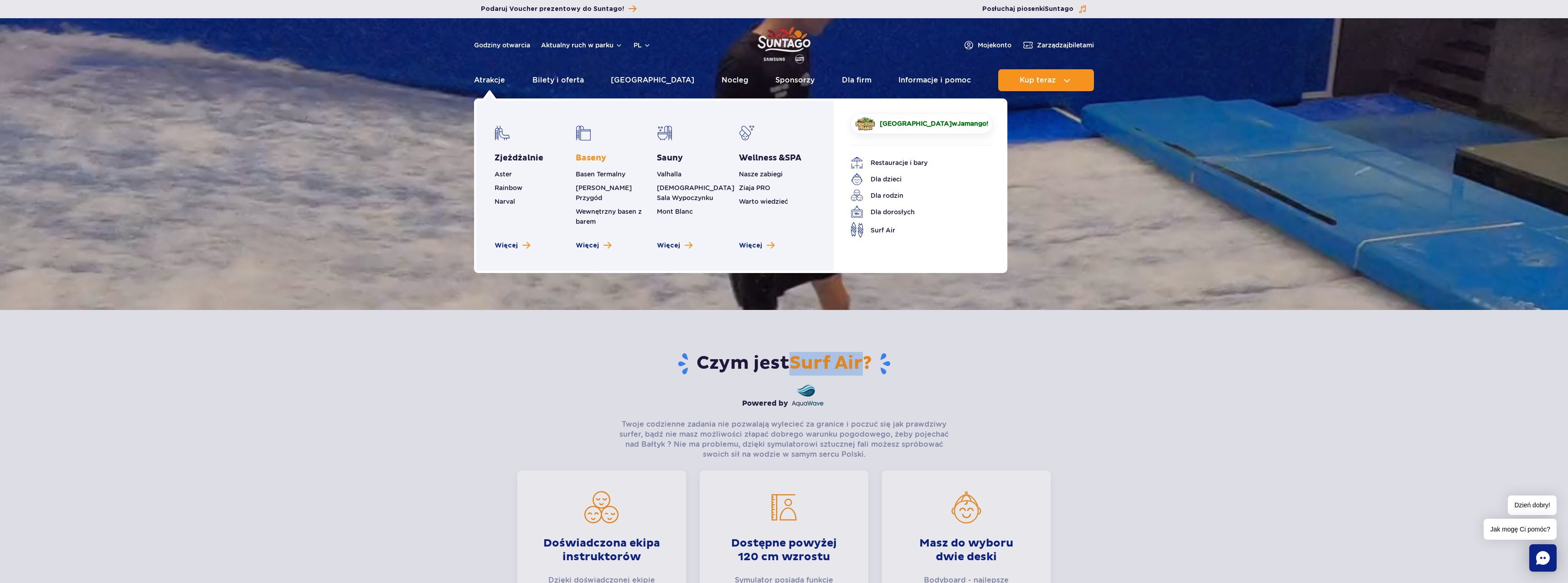
click at [588, 157] on link "Baseny" at bounding box center [591, 157] width 30 height 11
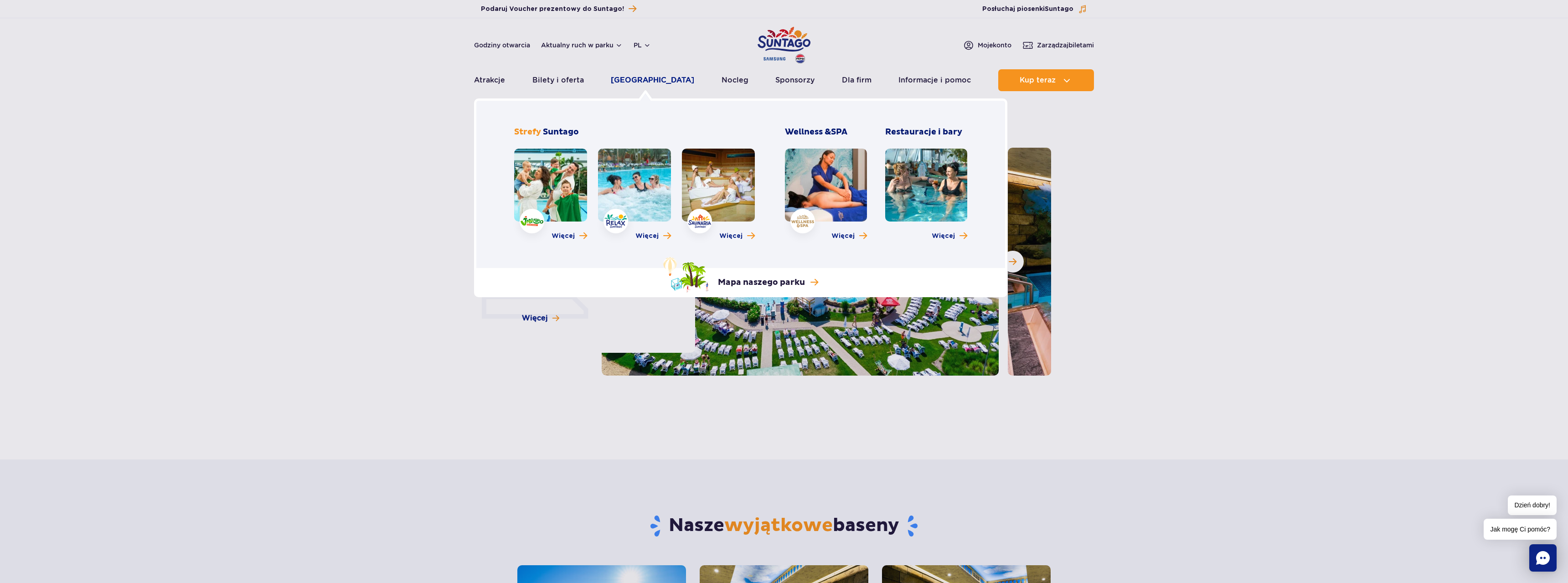
click at [650, 81] on link "[GEOGRAPHIC_DATA]" at bounding box center [652, 80] width 83 height 22
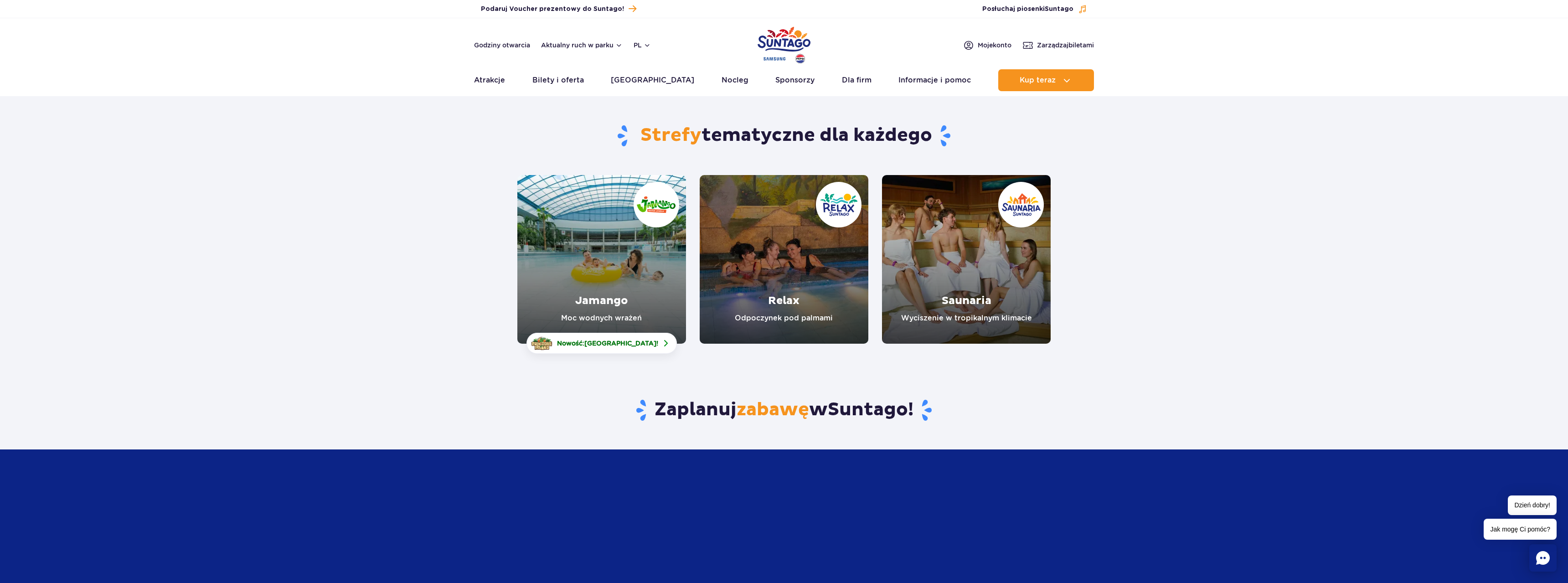
click at [635, 288] on link "Jamango" at bounding box center [601, 259] width 168 height 168
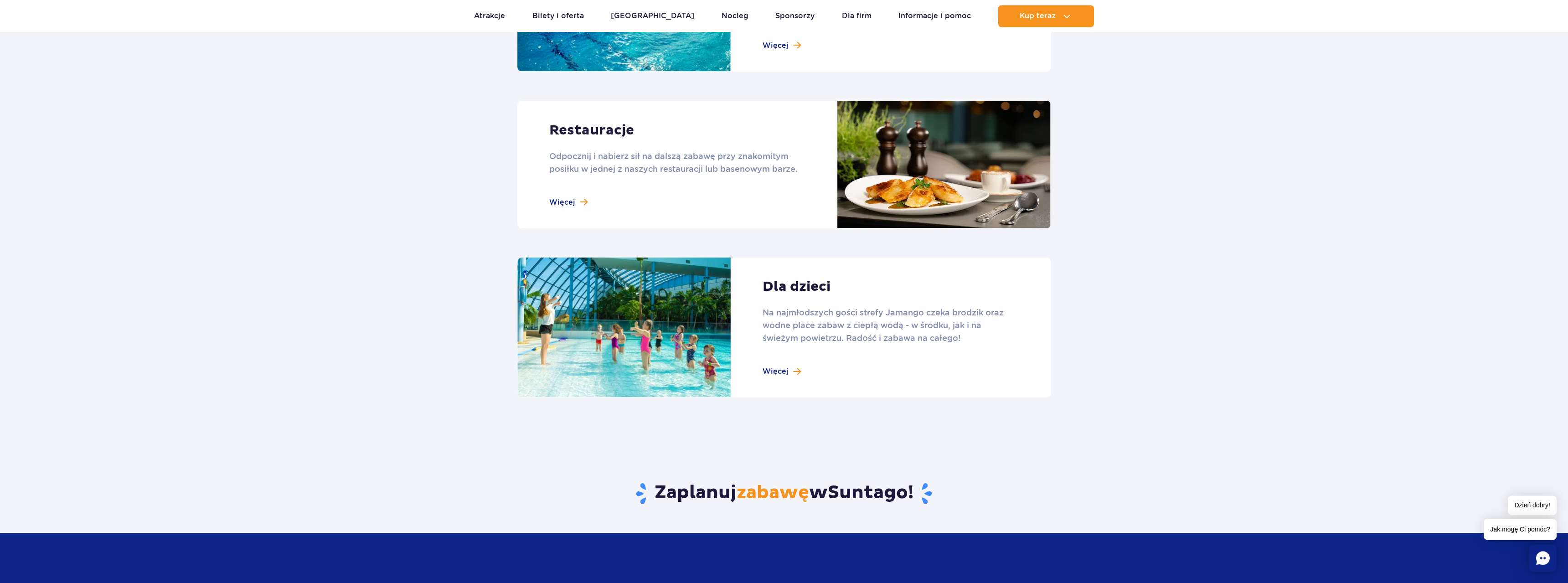
scroll to position [1115, 0]
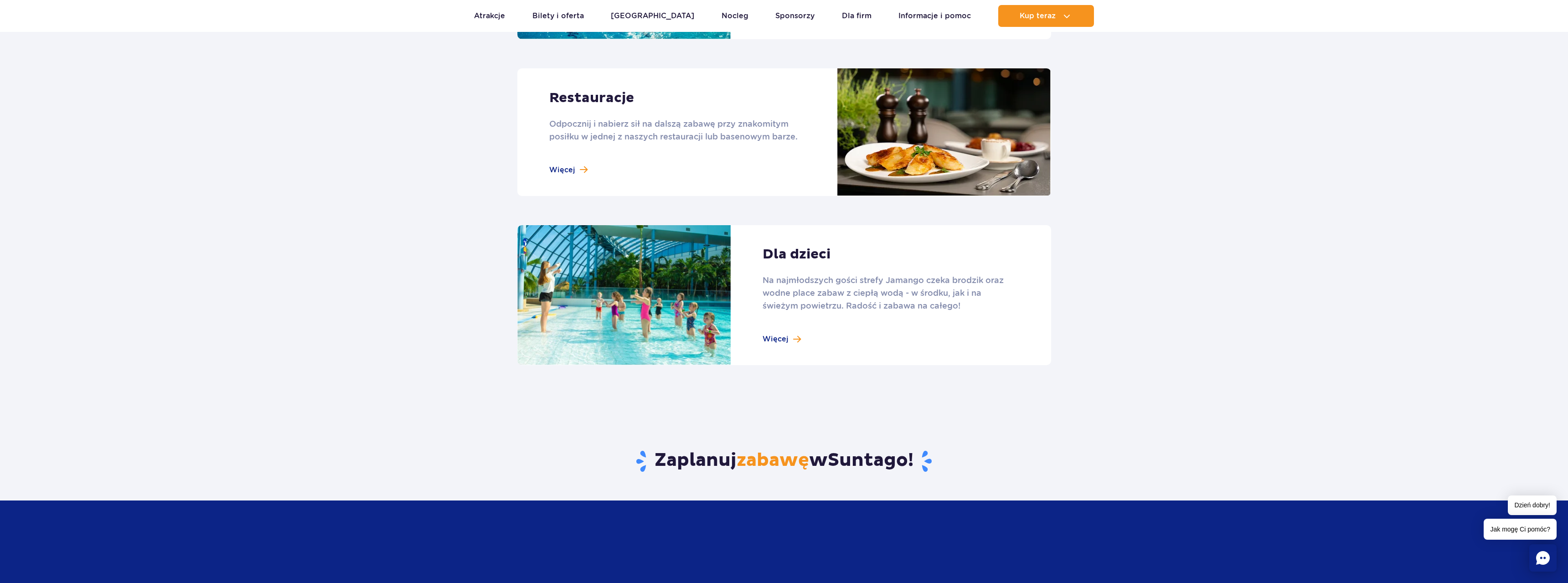
click at [670, 323] on link at bounding box center [784, 295] width 534 height 140
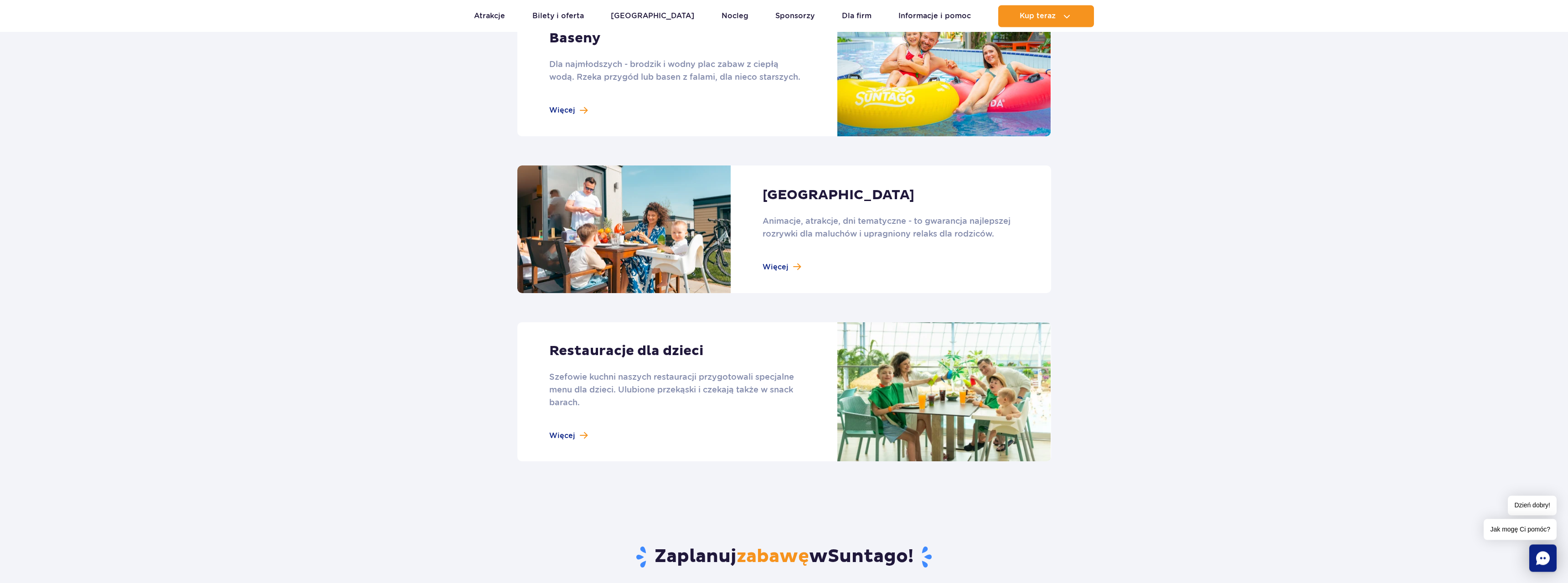
scroll to position [651, 0]
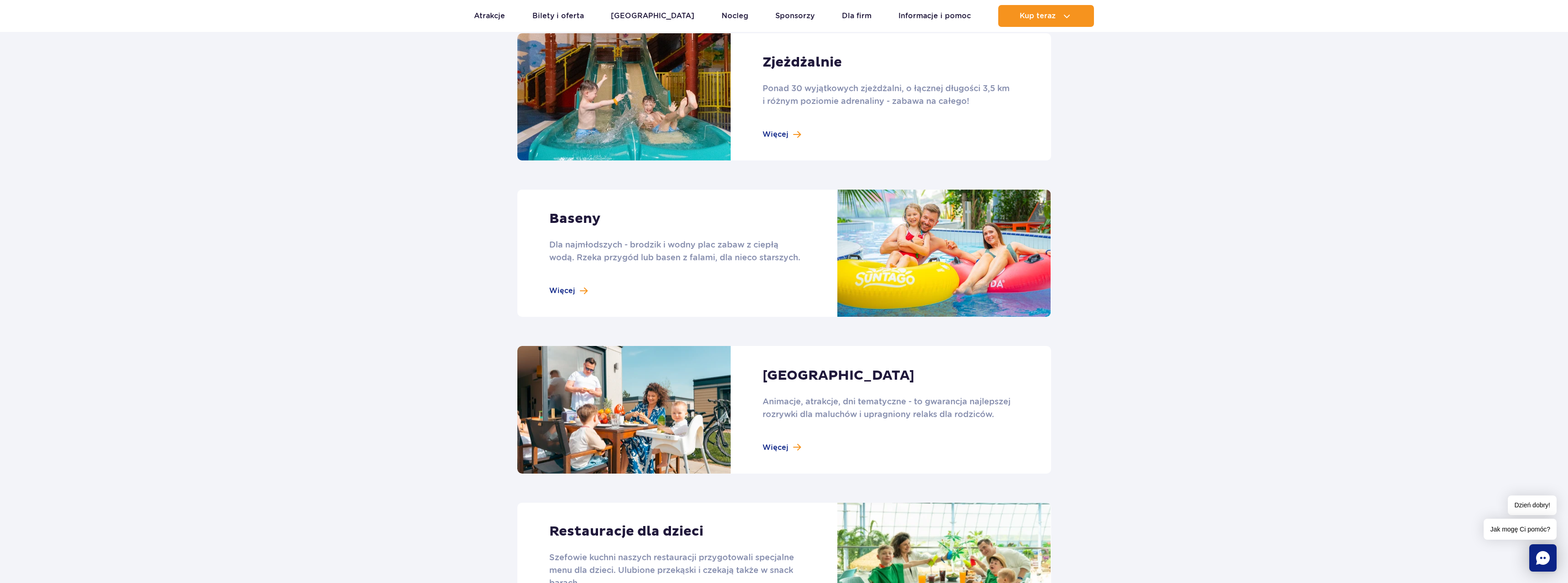
click at [582, 224] on link at bounding box center [784, 253] width 534 height 127
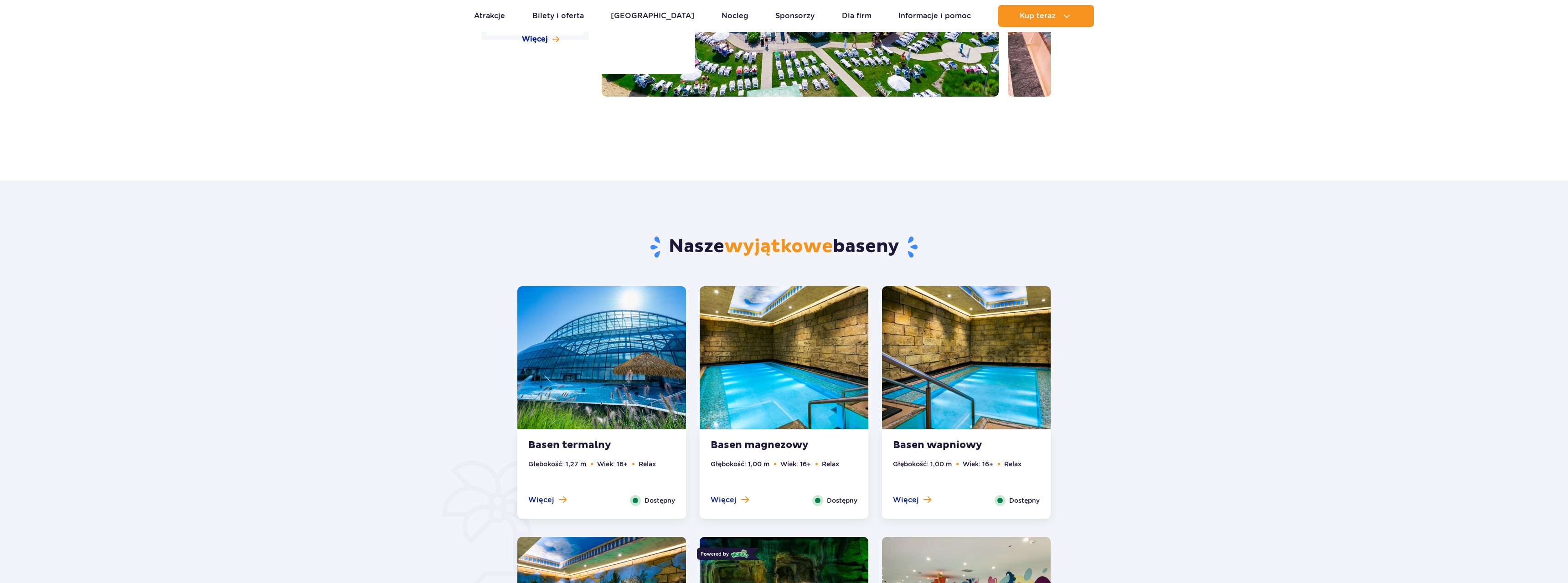
scroll to position [511, 0]
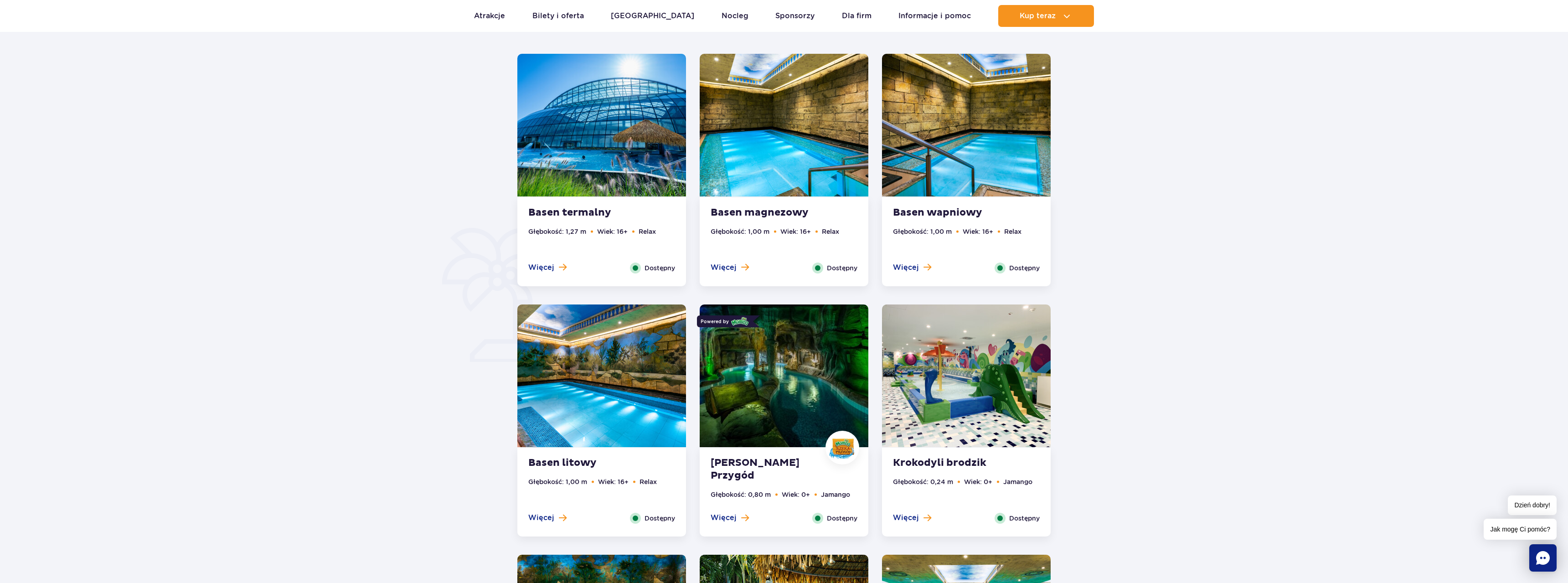
click at [938, 457] on strong "Krokodyli brodzik" at bounding box center [949, 463] width 111 height 13
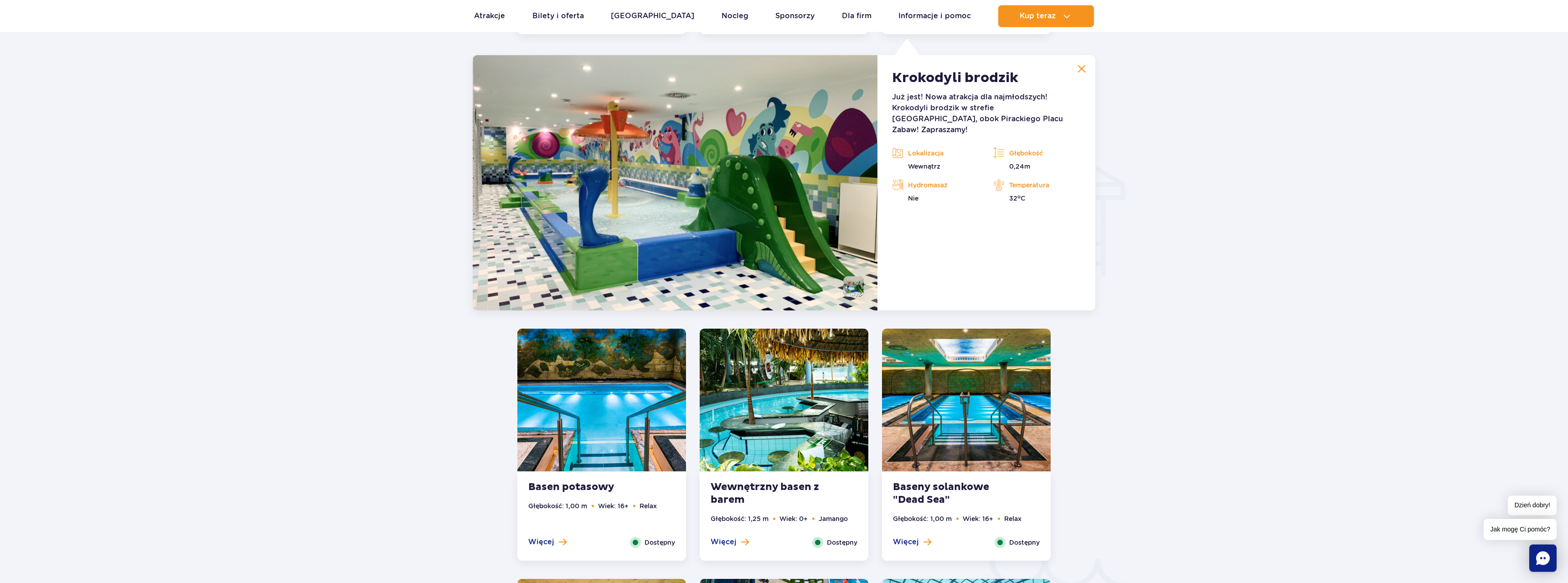
scroll to position [1014, 0]
drag, startPoint x: 891, startPoint y: 77, endPoint x: 1017, endPoint y: 77, distance: 126.0
click at [1017, 77] on article "Krokodyli brodzik Już jest! Nowa atrakcja dla najmłodszych! Krokodyli brodzik w…" at bounding box center [986, 182] width 218 height 255
copy h2 "Krokodyli brodzik"
